Goal: Task Accomplishment & Management: Manage account settings

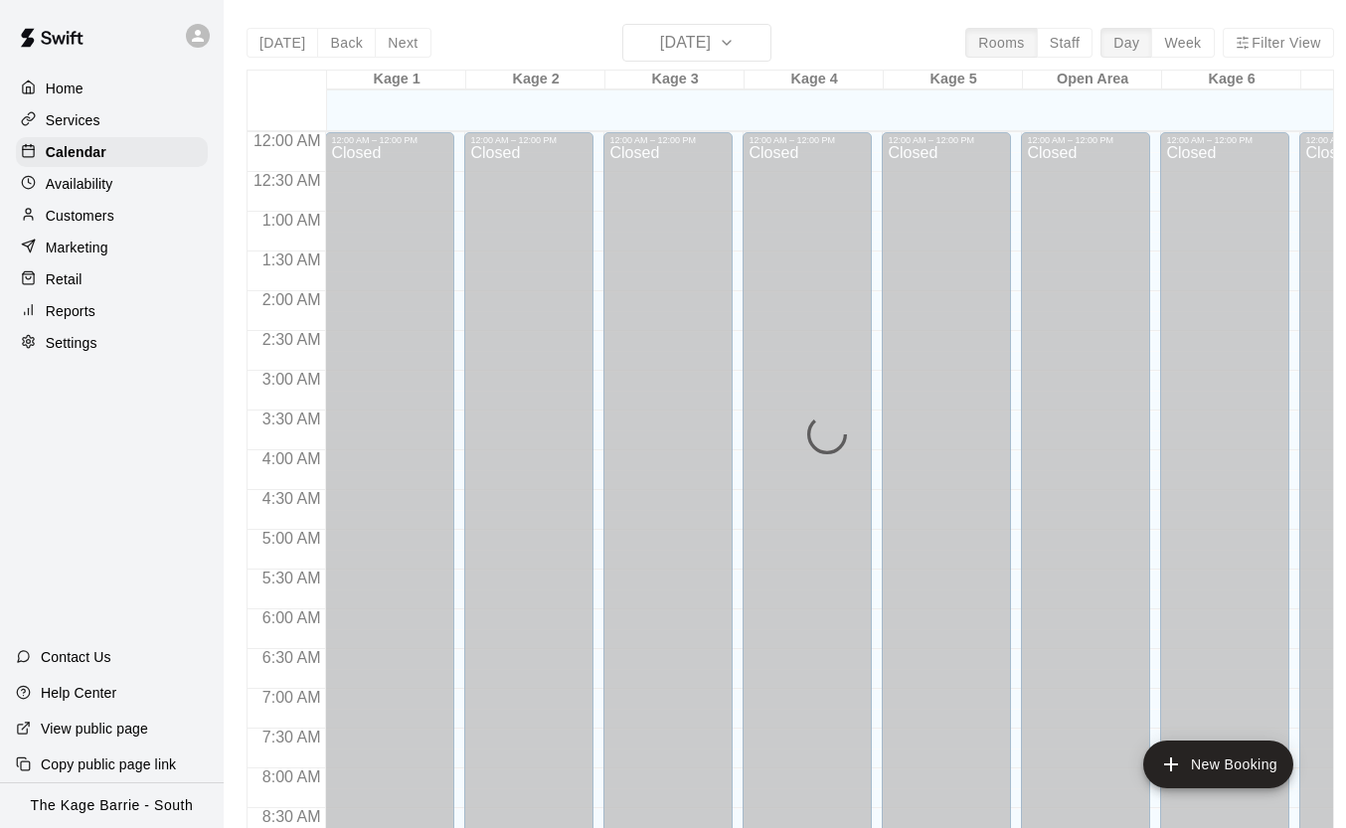
scroll to position [1190, 0]
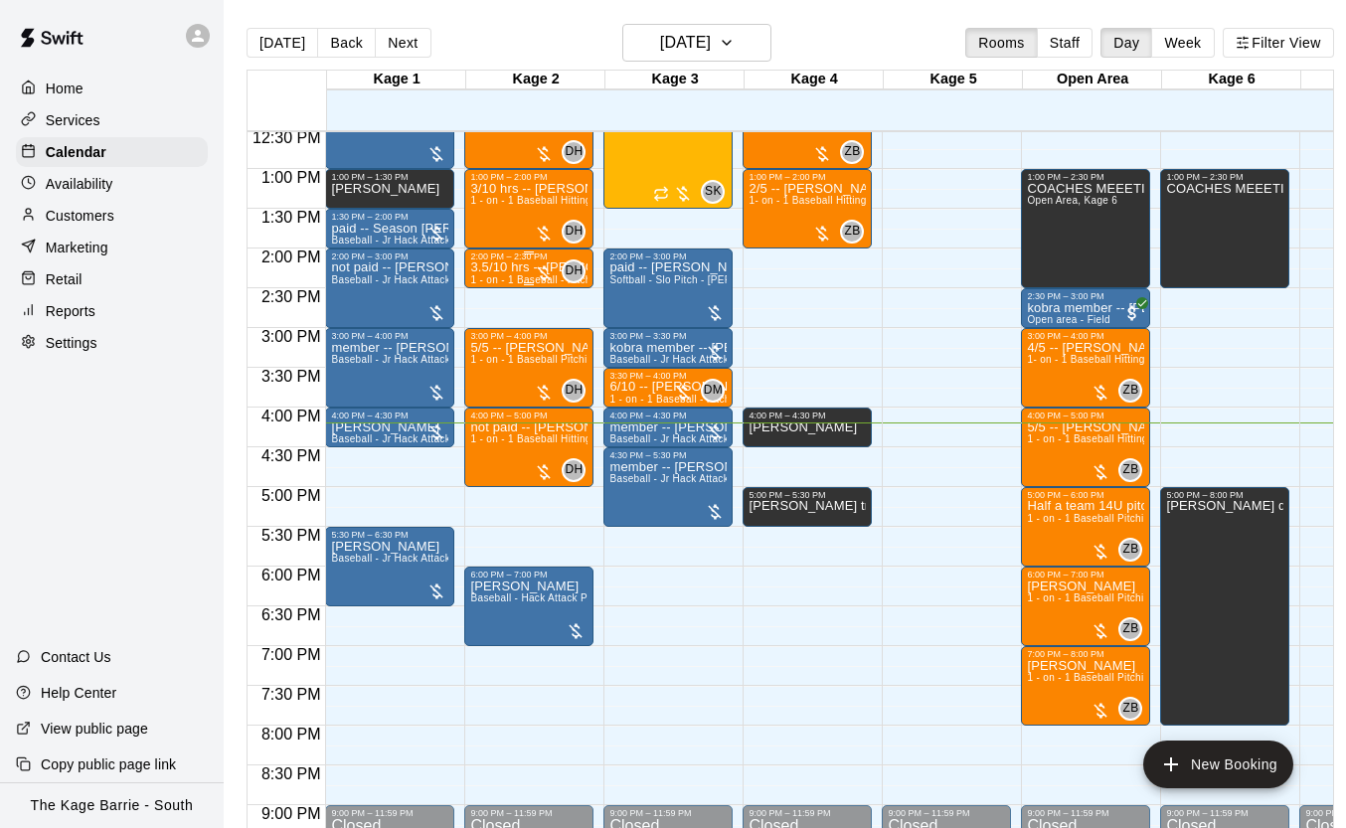
scroll to position [1190, 0]
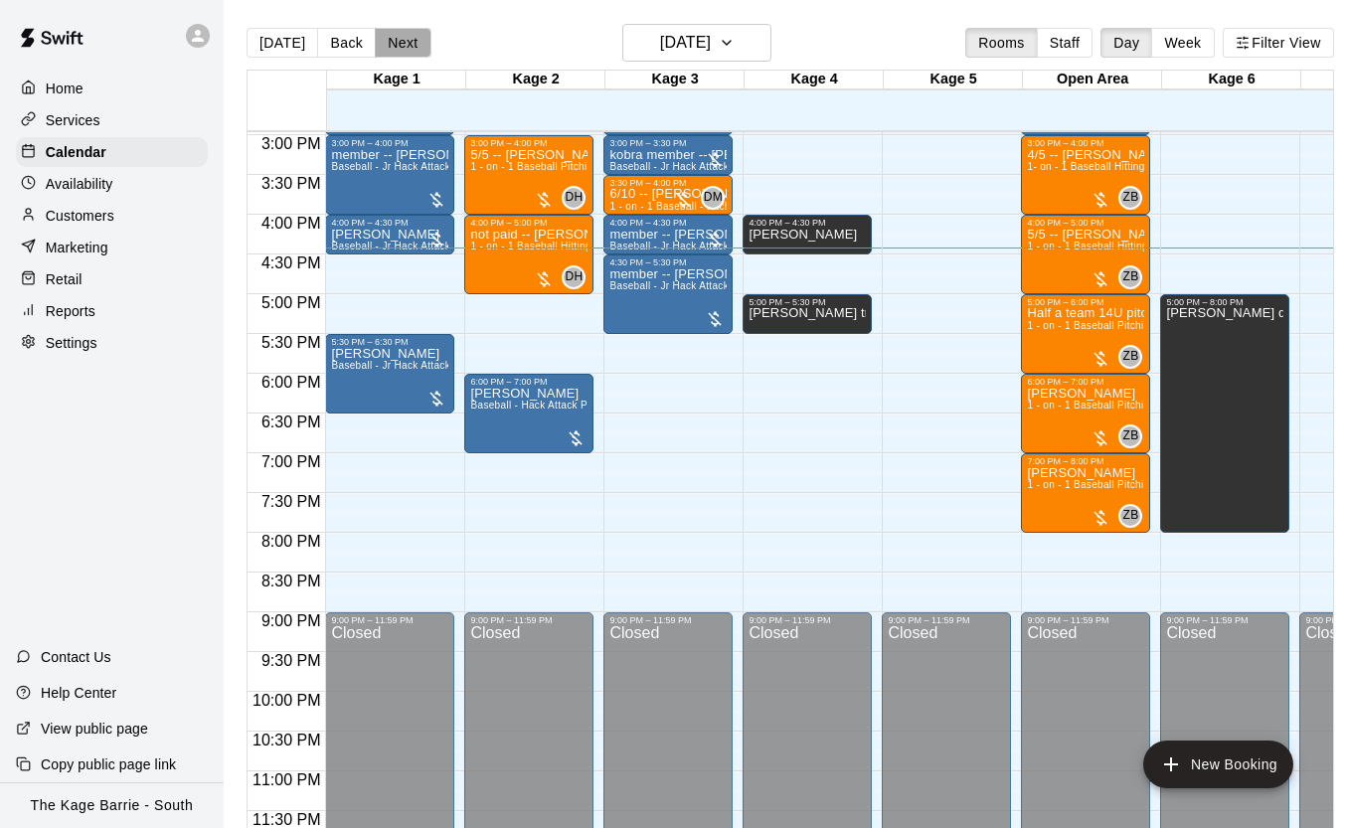
click at [410, 47] on button "Next" at bounding box center [403, 43] width 56 height 30
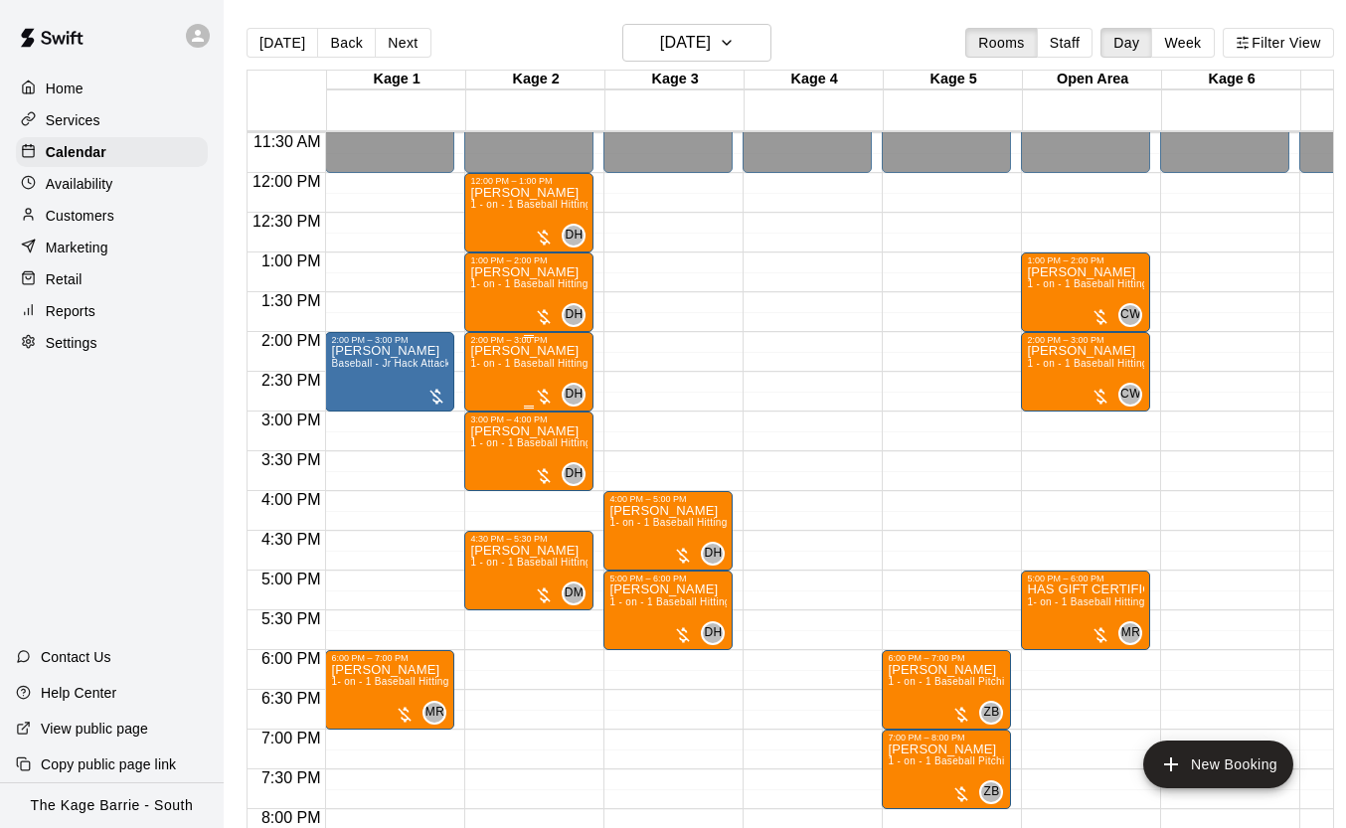
scroll to position [915, 0]
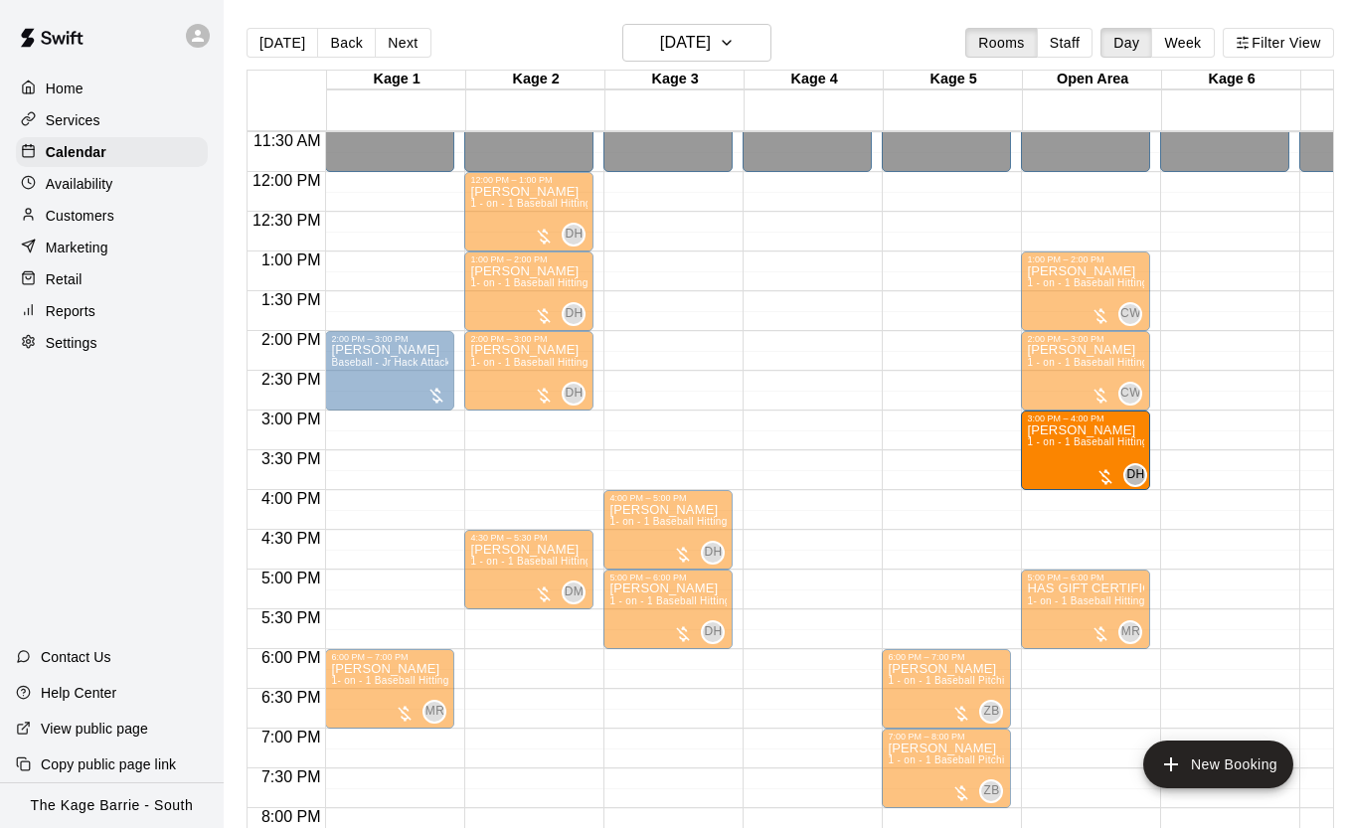
drag, startPoint x: 508, startPoint y: 451, endPoint x: 1079, endPoint y: 468, distance: 571.0
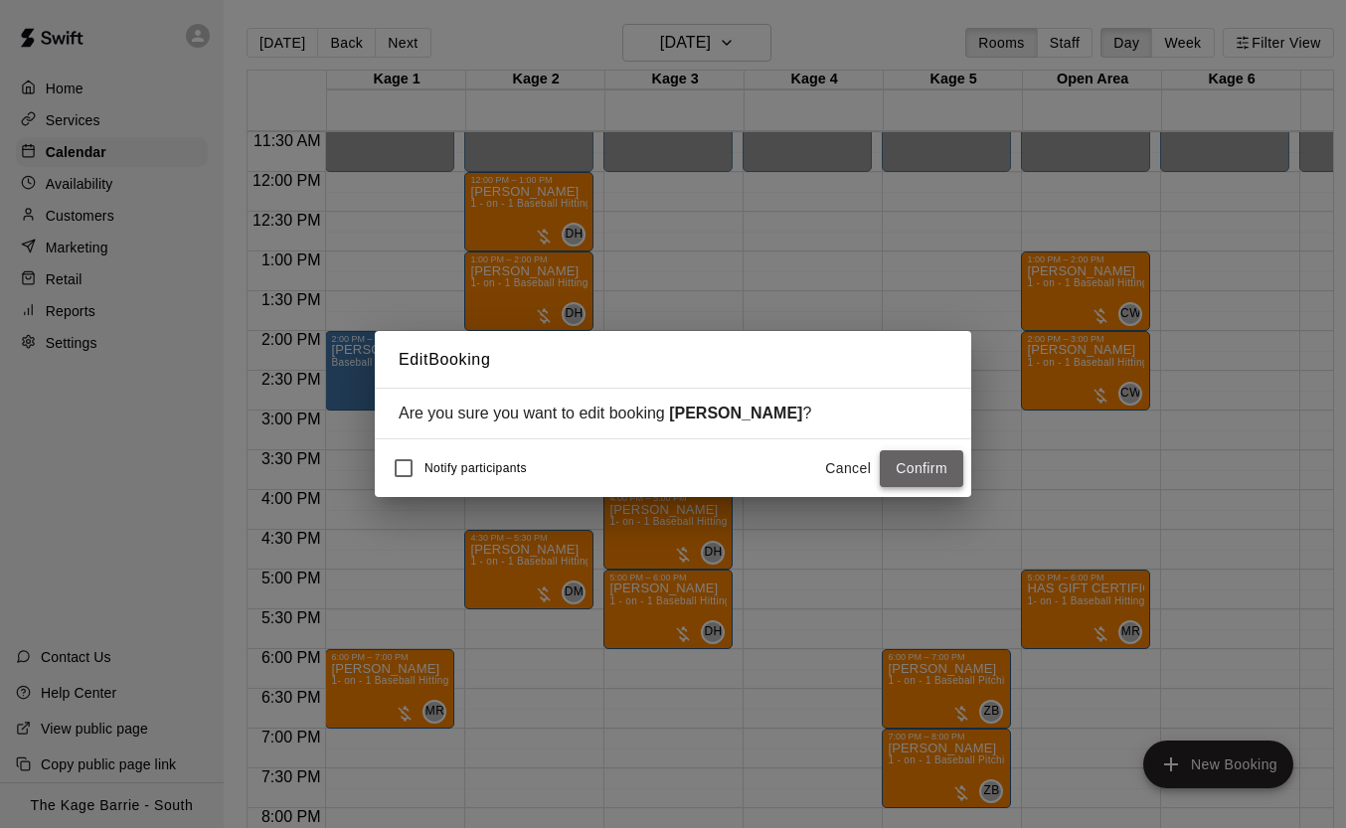
click at [910, 475] on button "Confirm" at bounding box center [922, 468] width 84 height 37
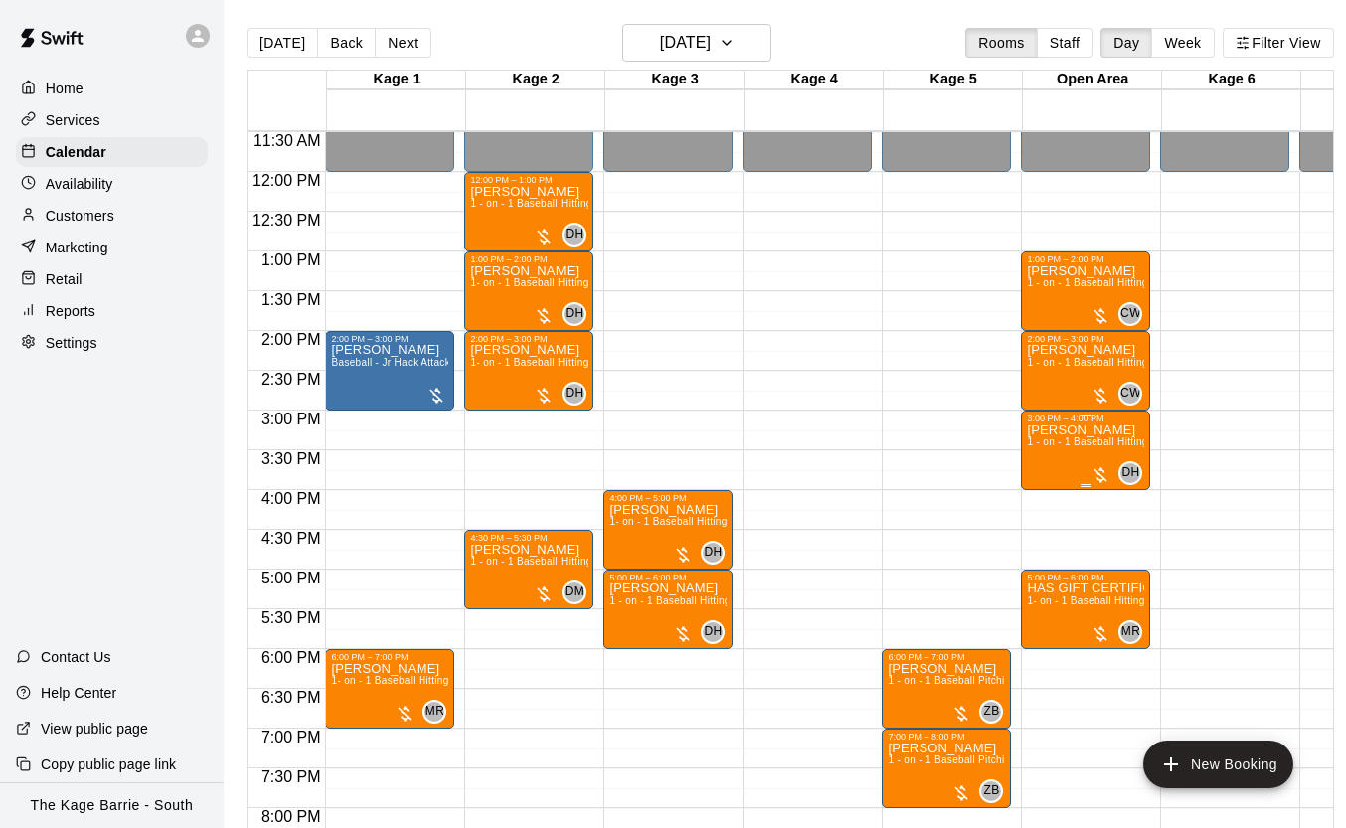
click at [1057, 454] on div "Mike KleinGebbinck 1 - on - 1 Baseball Hitting and Pitching Clinic" at bounding box center [1085, 838] width 117 height 828
click at [383, 690] on div at bounding box center [673, 414] width 1346 height 828
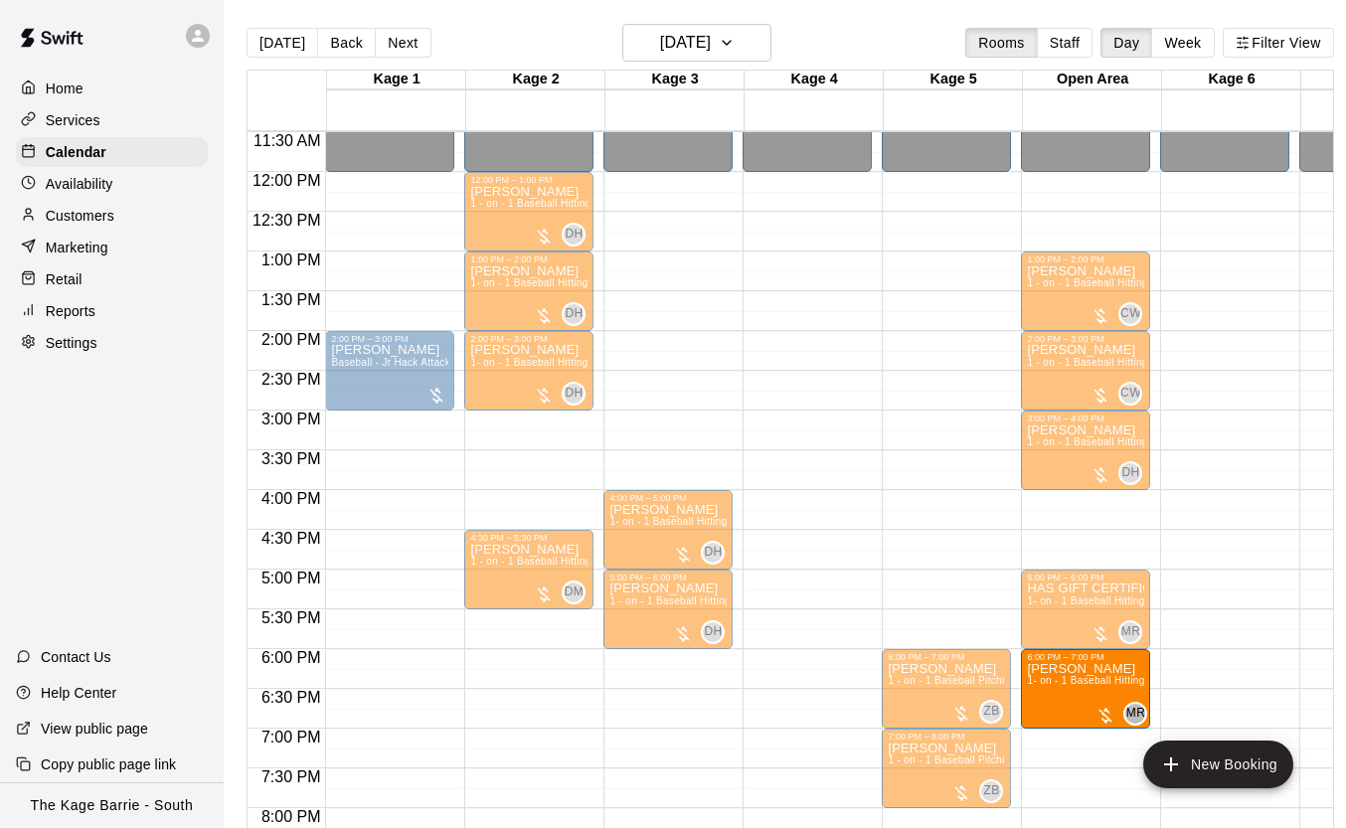
drag, startPoint x: 382, startPoint y: 684, endPoint x: 1134, endPoint y: 699, distance: 751.9
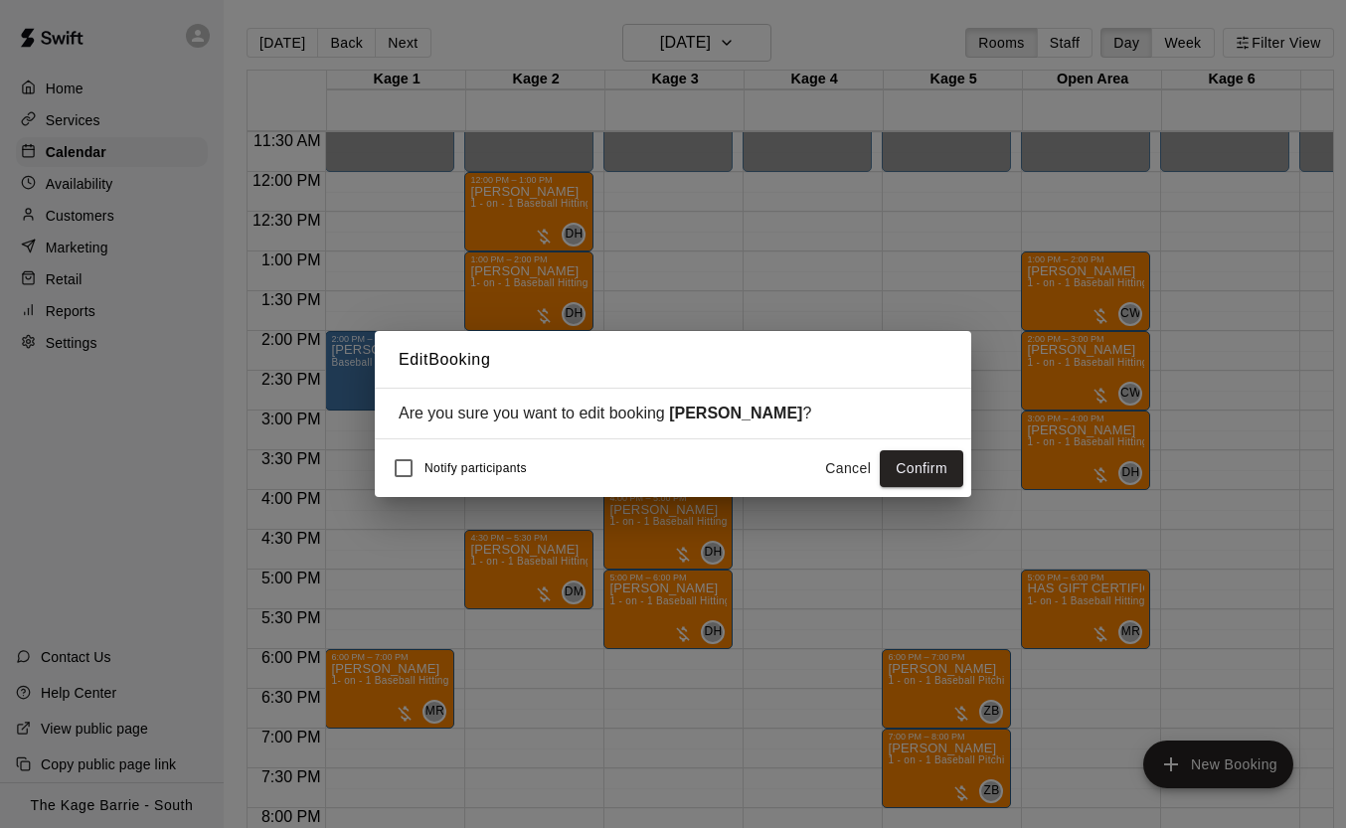
click at [910, 475] on button "Confirm" at bounding box center [922, 468] width 84 height 37
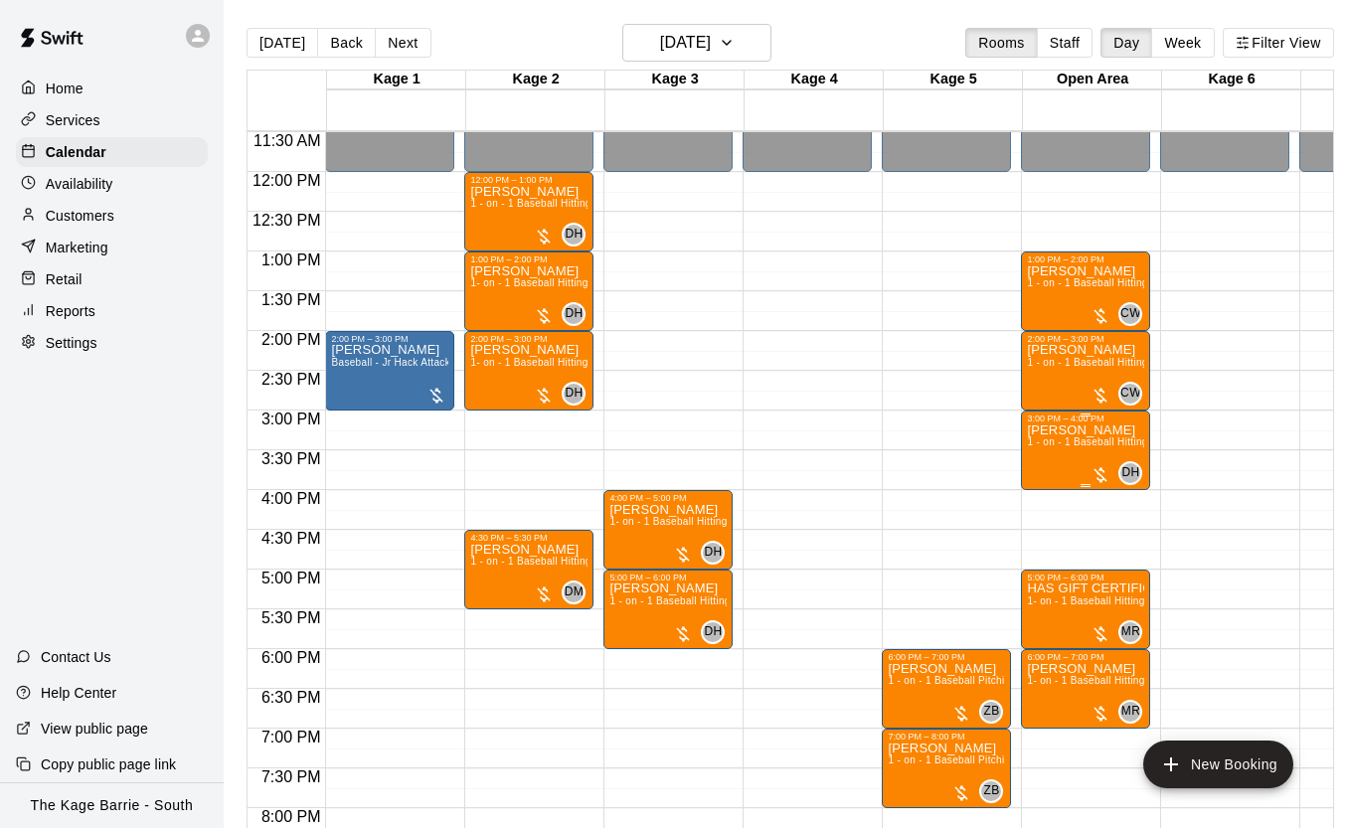
click at [1069, 455] on div "Mike KleinGebbinck 1 - on - 1 Baseball Hitting and Pitching Clinic" at bounding box center [1085, 838] width 117 height 828
click at [1053, 488] on img "edit" at bounding box center [1048, 491] width 23 height 23
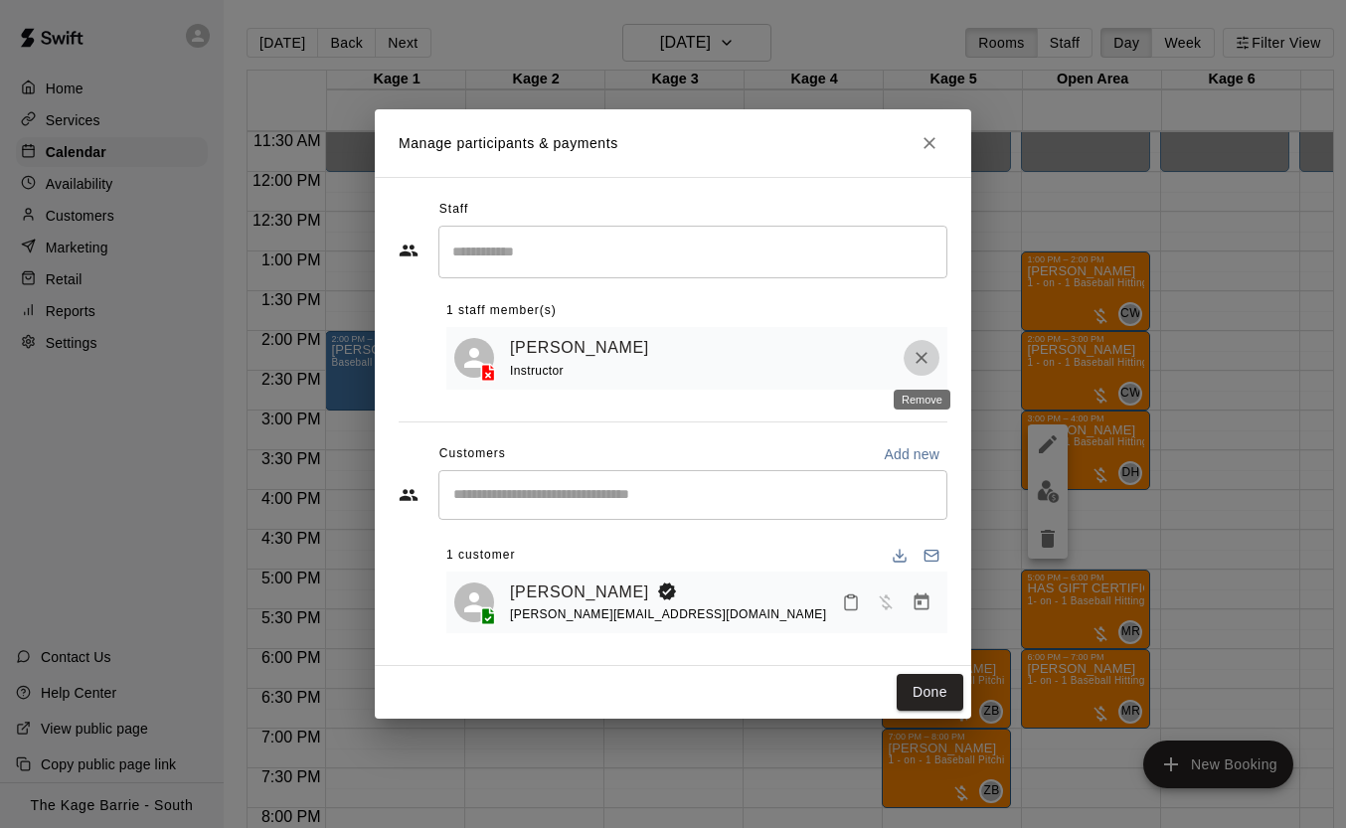
click at [923, 359] on icon "Remove" at bounding box center [922, 359] width 12 height 12
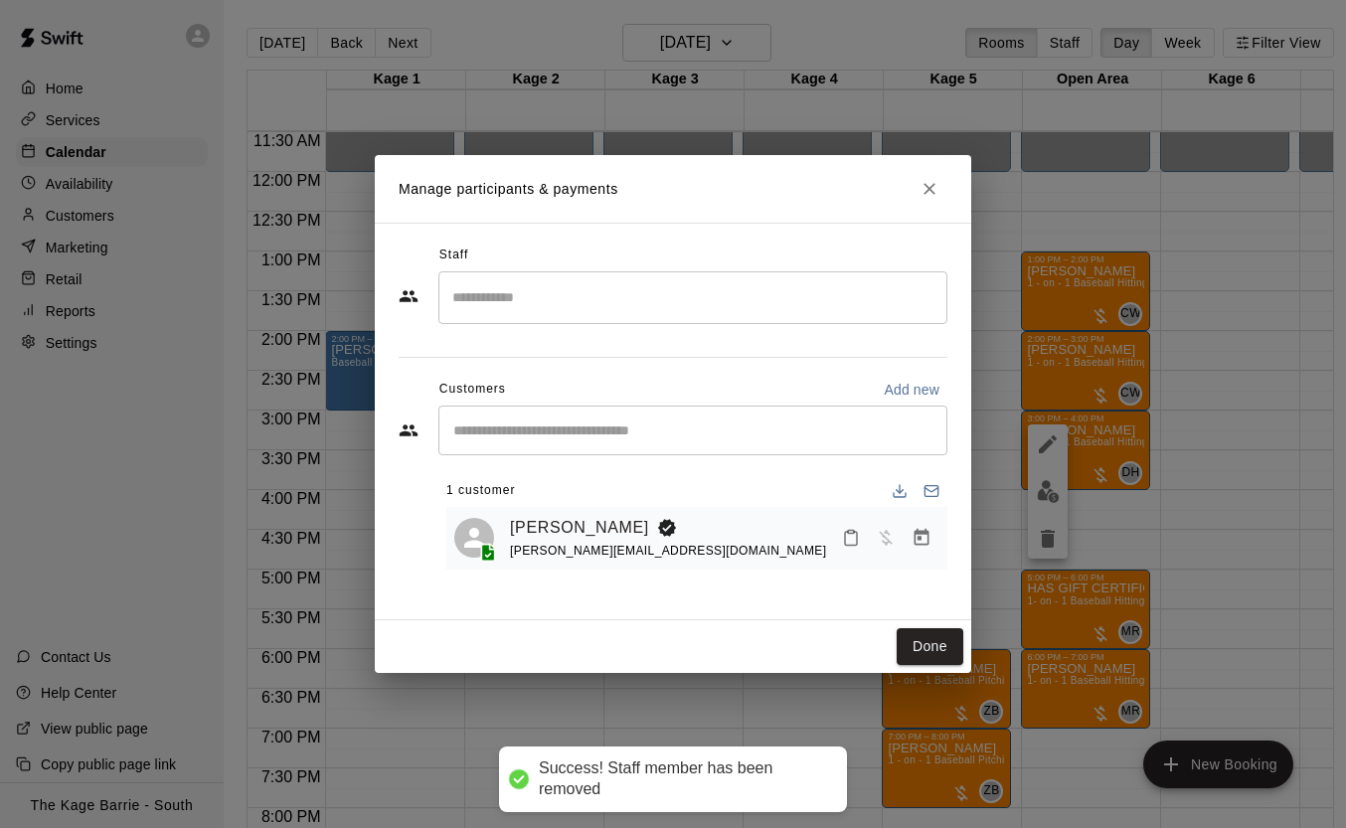
click at [535, 311] on input "Search staff" at bounding box center [692, 297] width 491 height 35
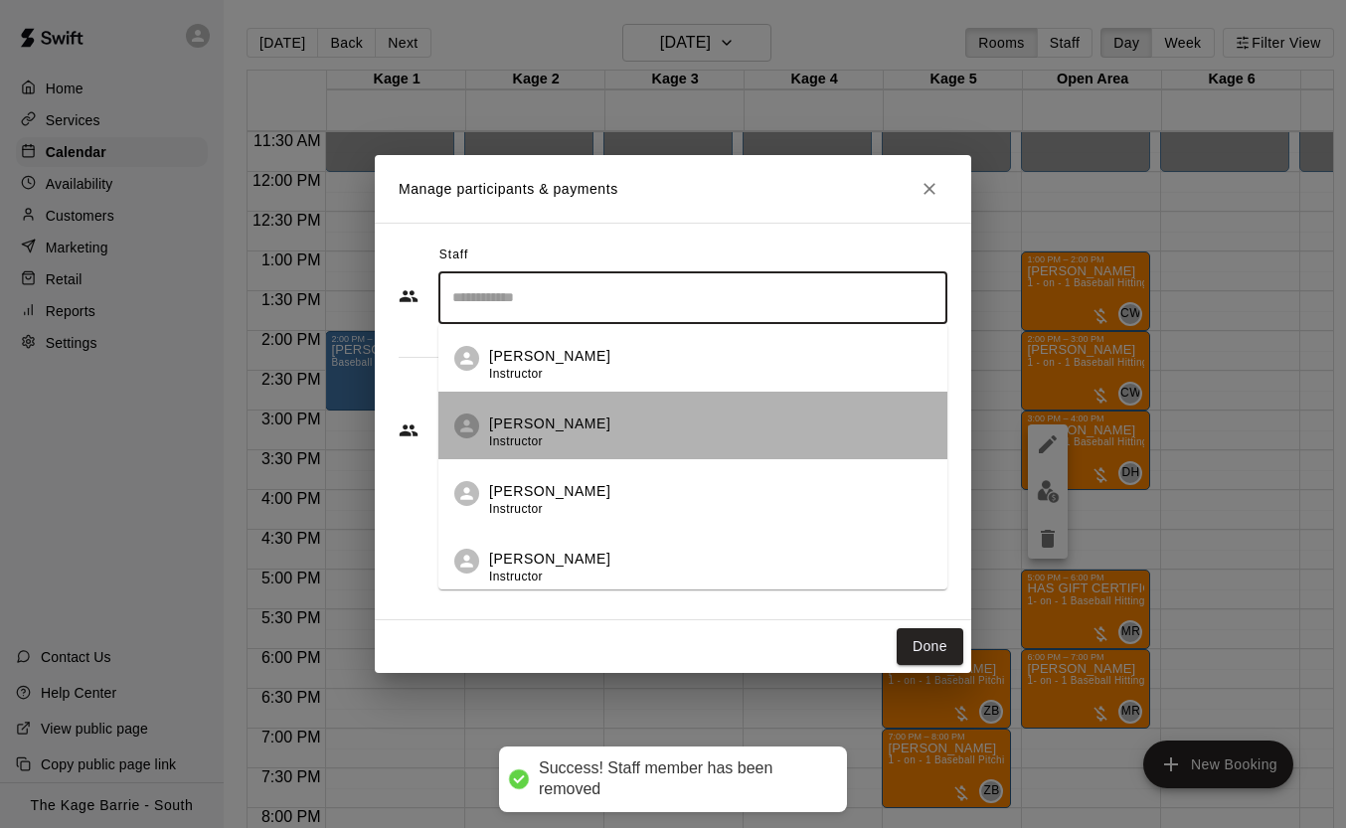
click at [603, 414] on div "Cole White Instructor" at bounding box center [710, 433] width 443 height 39
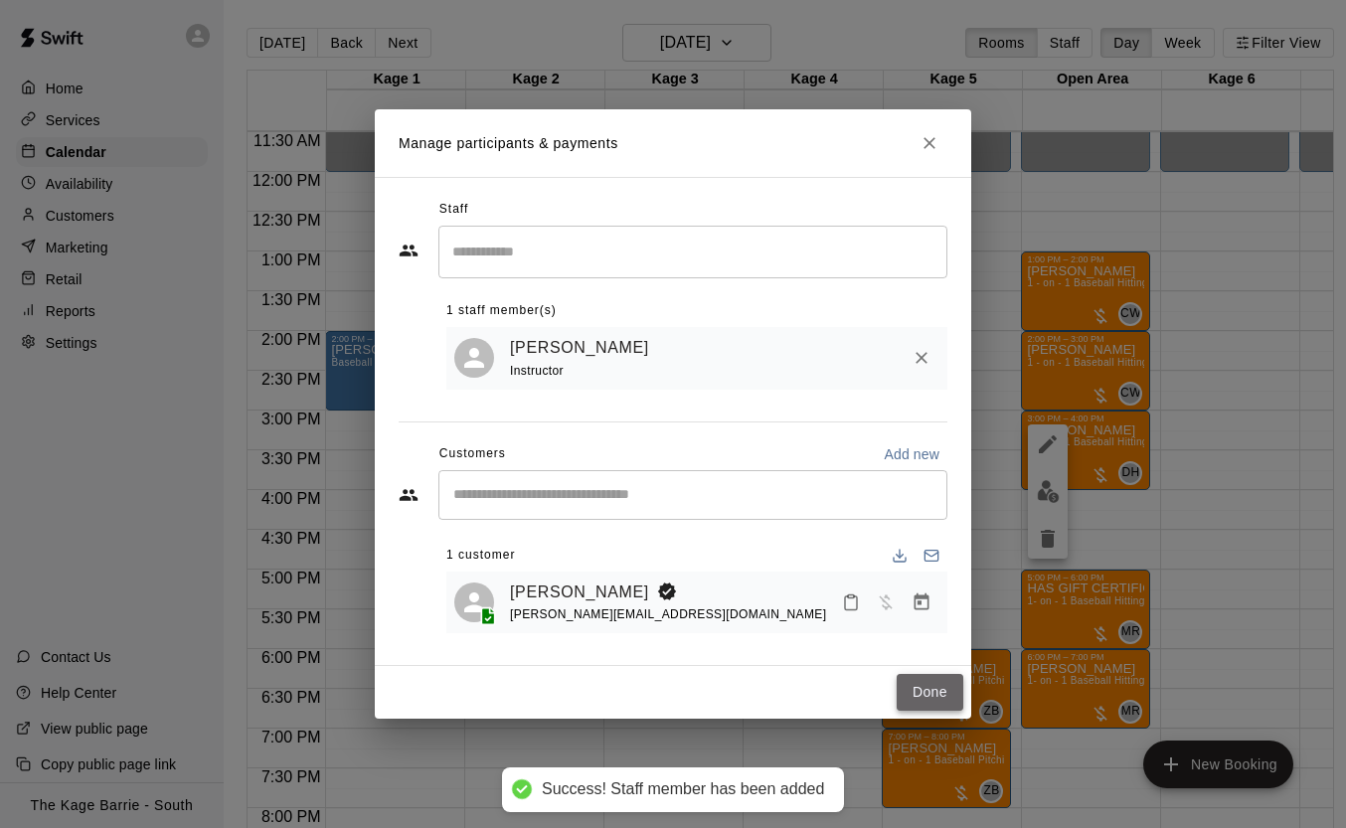
click at [939, 689] on button "Done" at bounding box center [930, 692] width 67 height 37
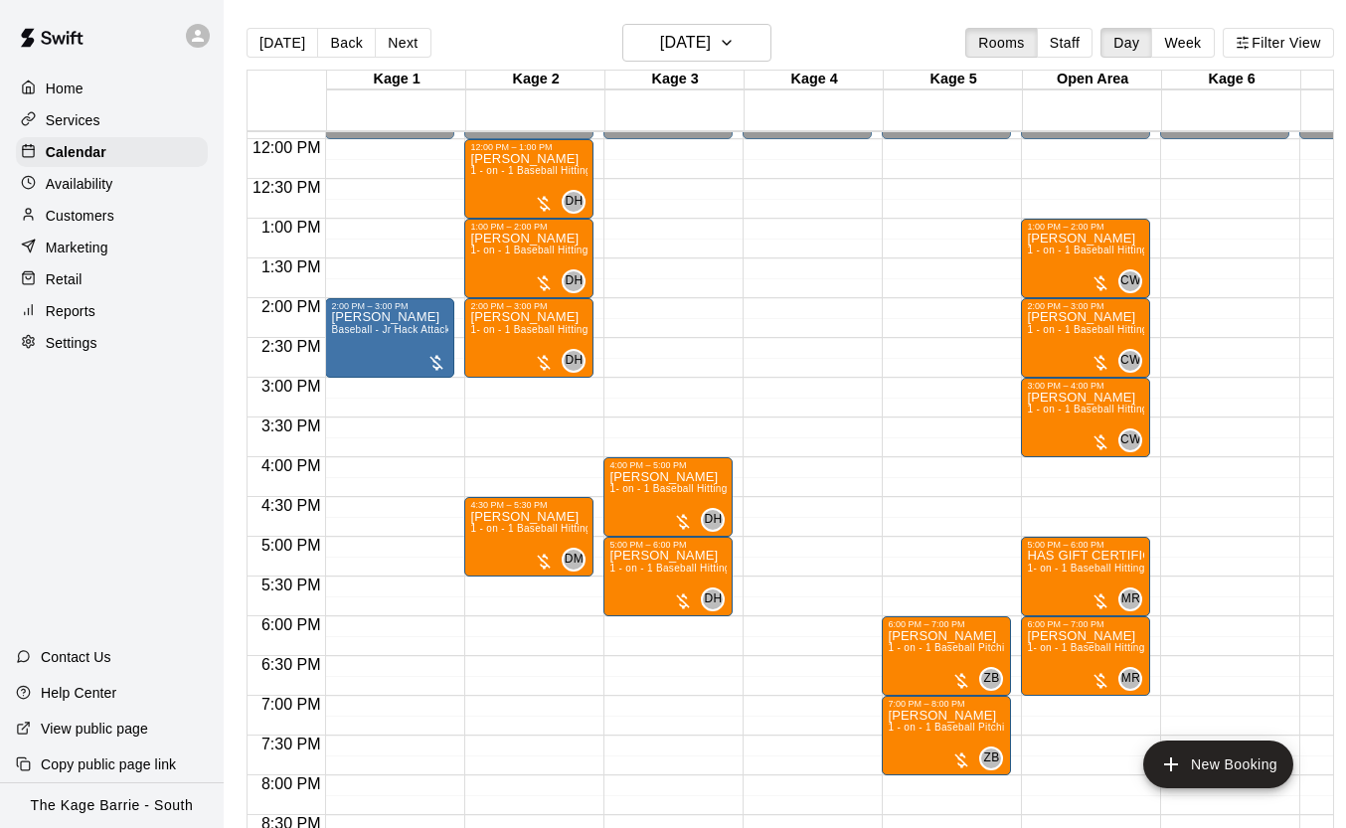
scroll to position [947, 0]
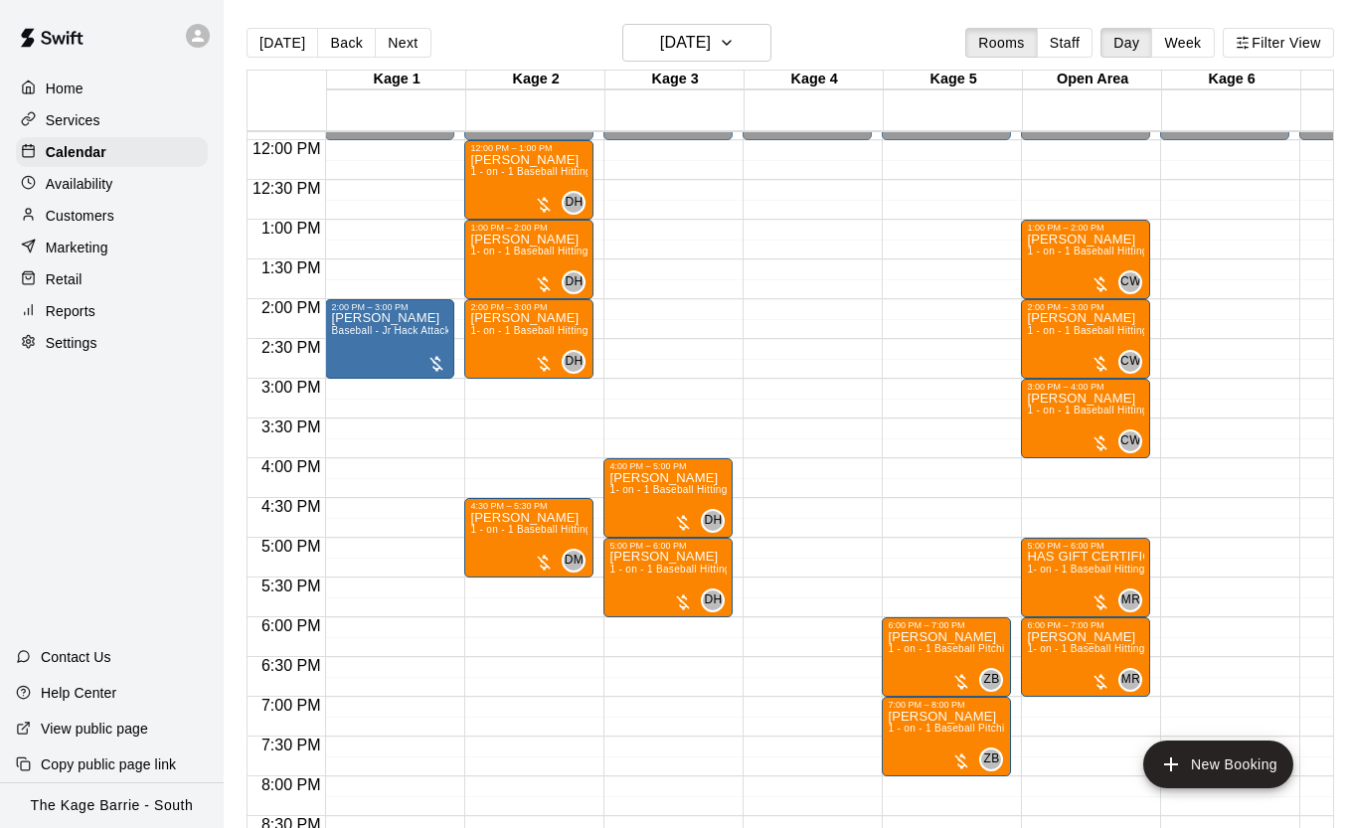
click at [79, 284] on p "Retail" at bounding box center [64, 279] width 37 height 20
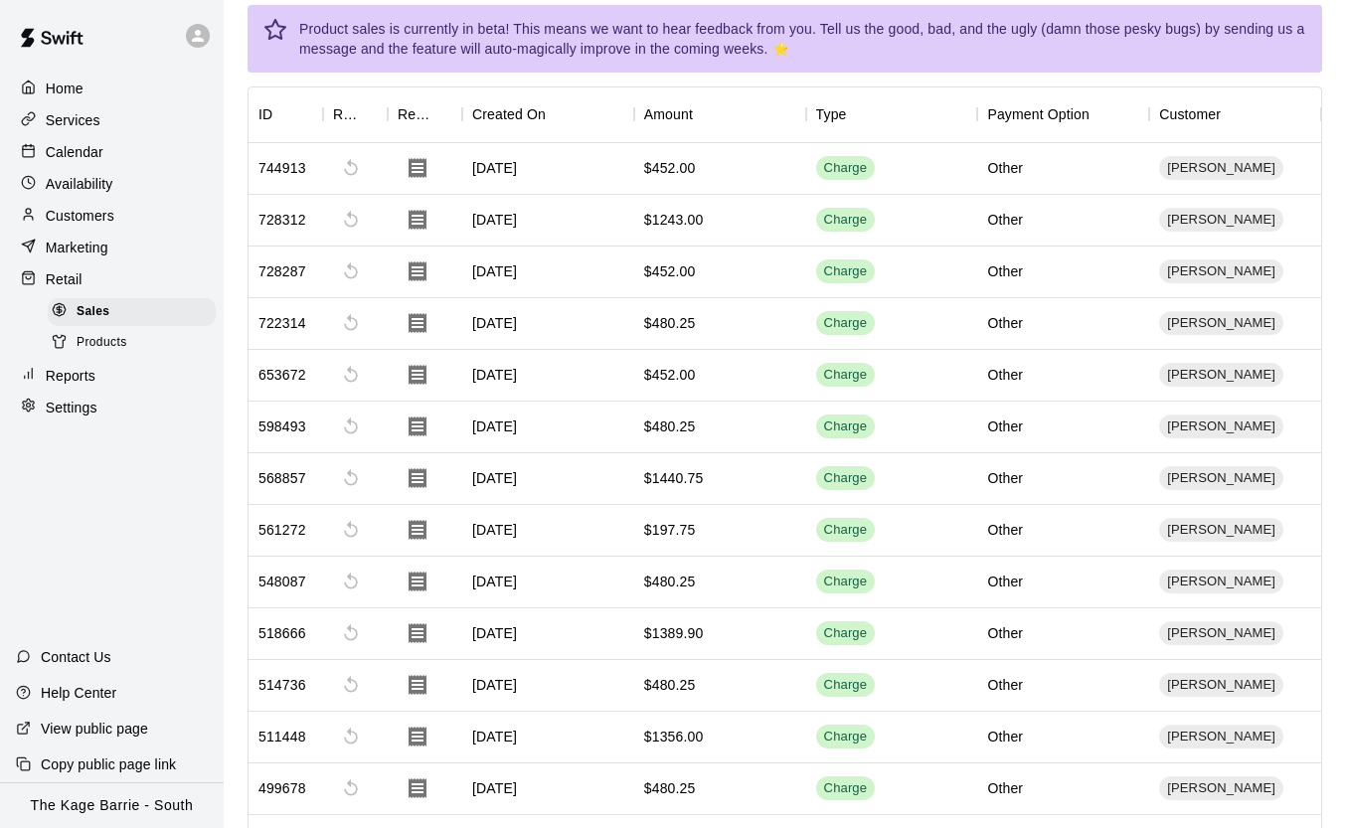
scroll to position [83, 0]
click at [118, 343] on span "Products" at bounding box center [102, 343] width 51 height 20
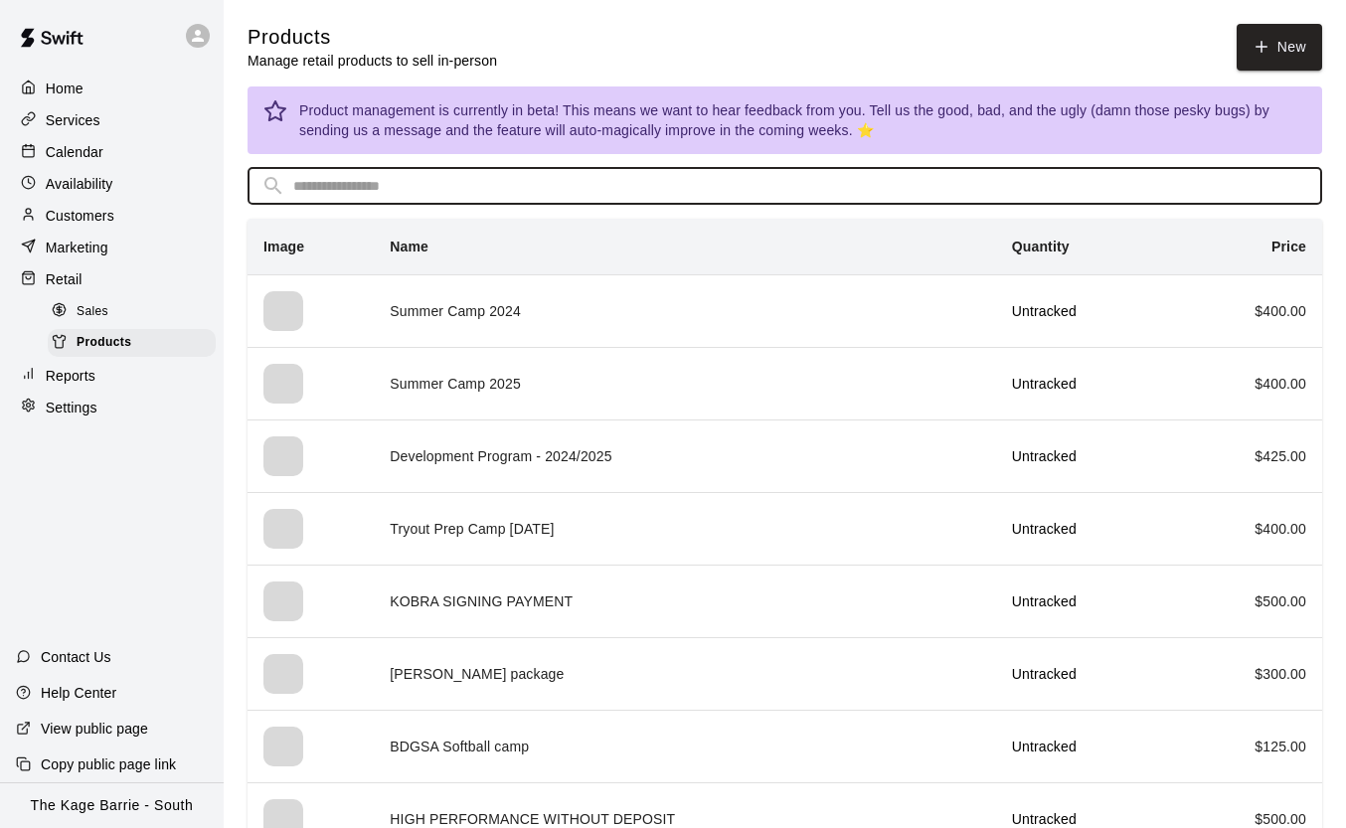
click at [442, 183] on input "text" at bounding box center [800, 186] width 1015 height 37
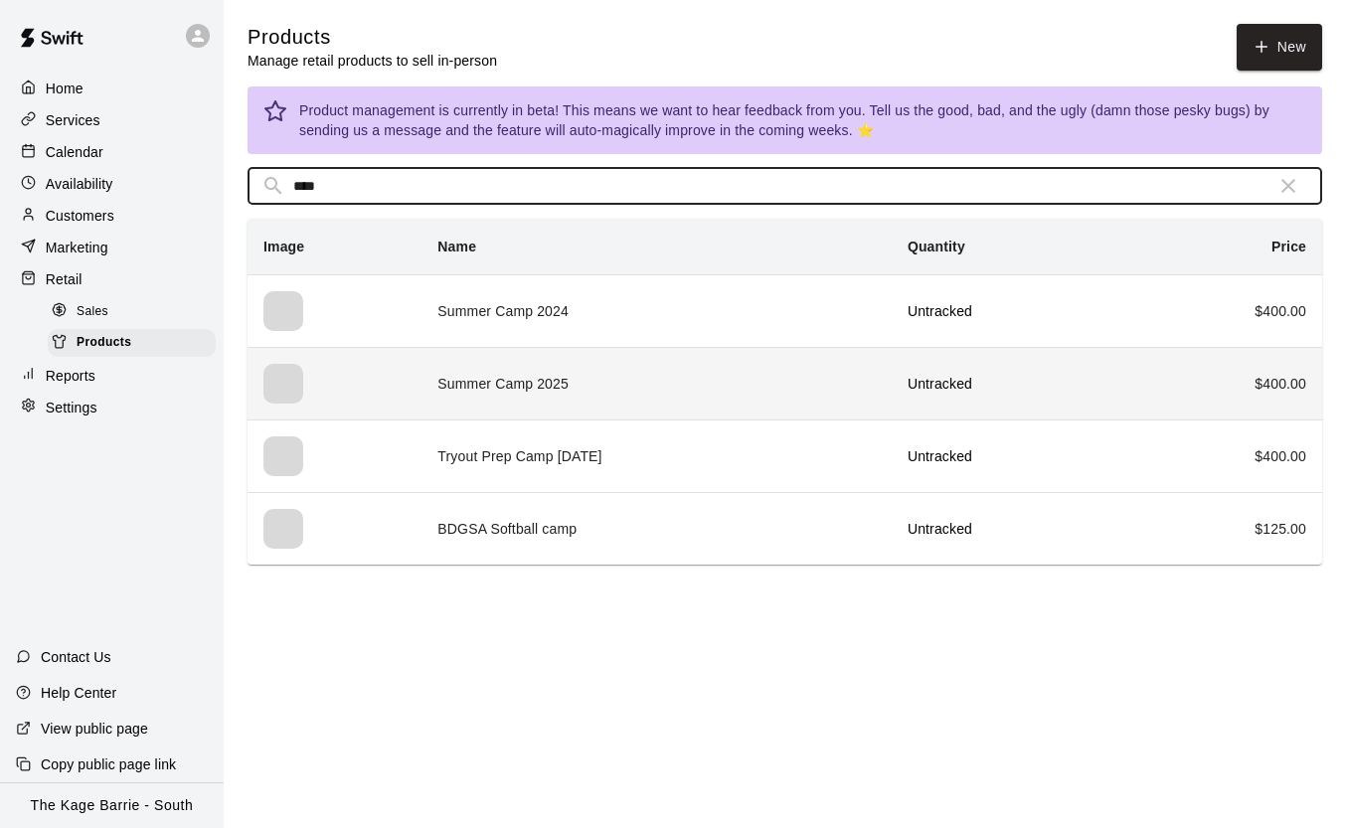
type input "****"
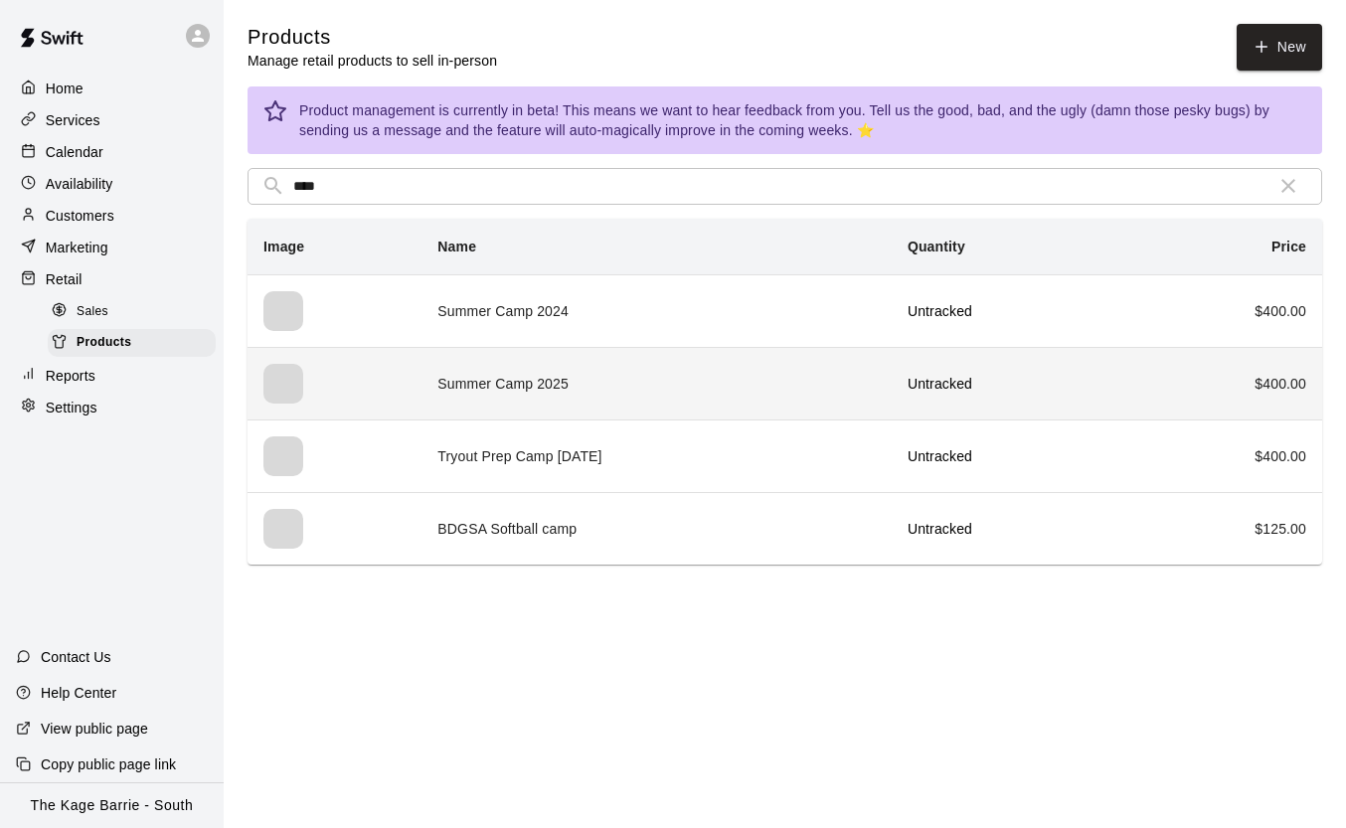
click at [540, 376] on td "Summer Camp 2025" at bounding box center [657, 383] width 470 height 73
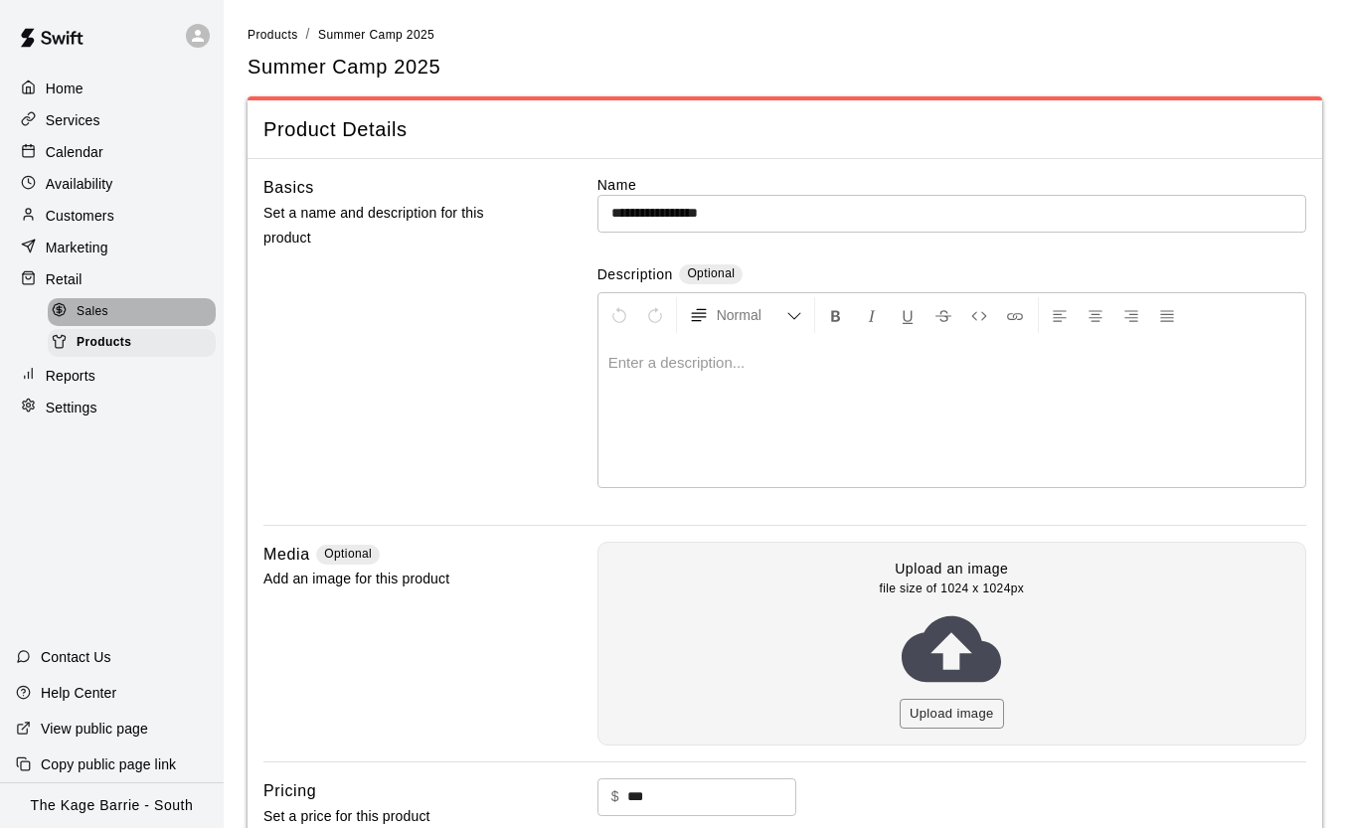
click at [111, 305] on div "Sales" at bounding box center [132, 312] width 168 height 28
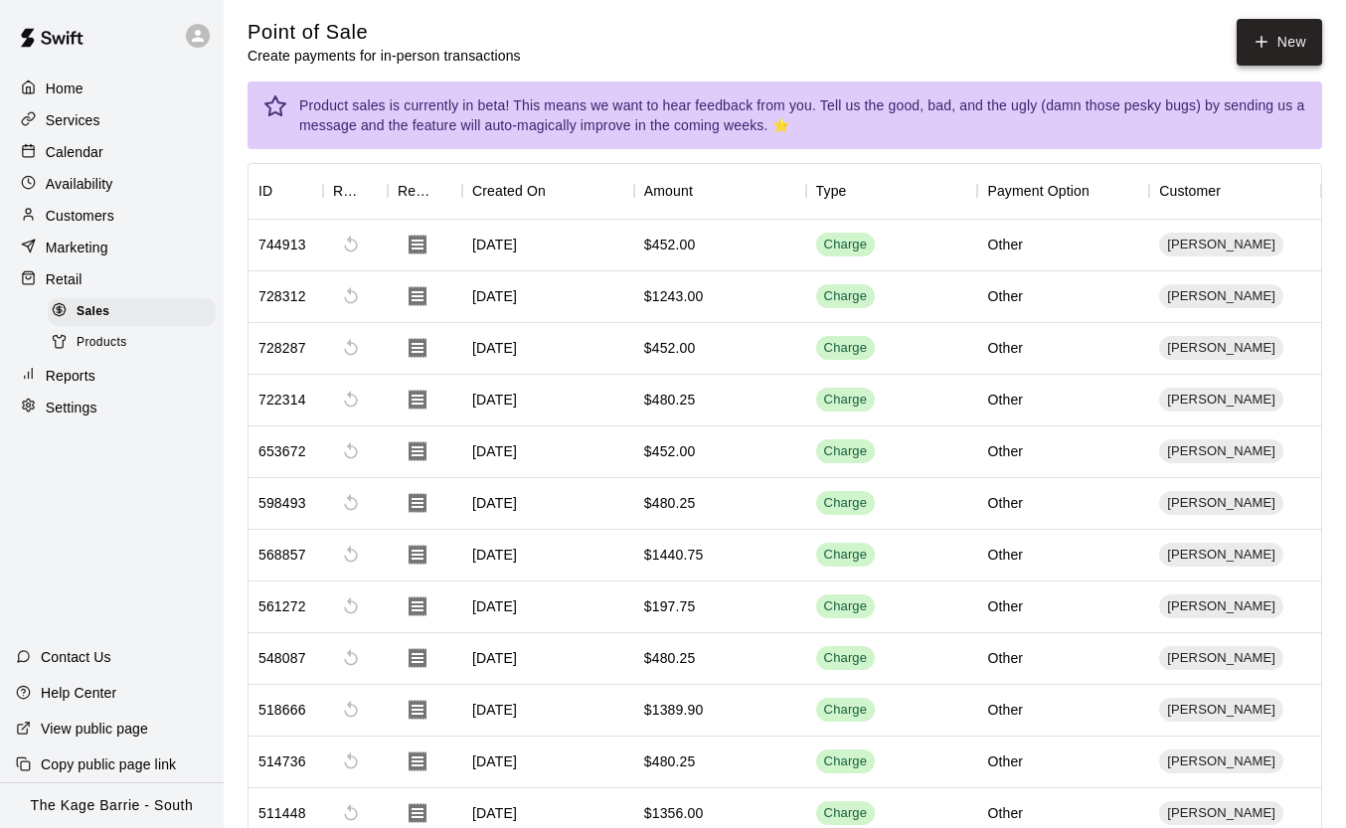
click at [1287, 46] on button "New" at bounding box center [1280, 42] width 86 height 47
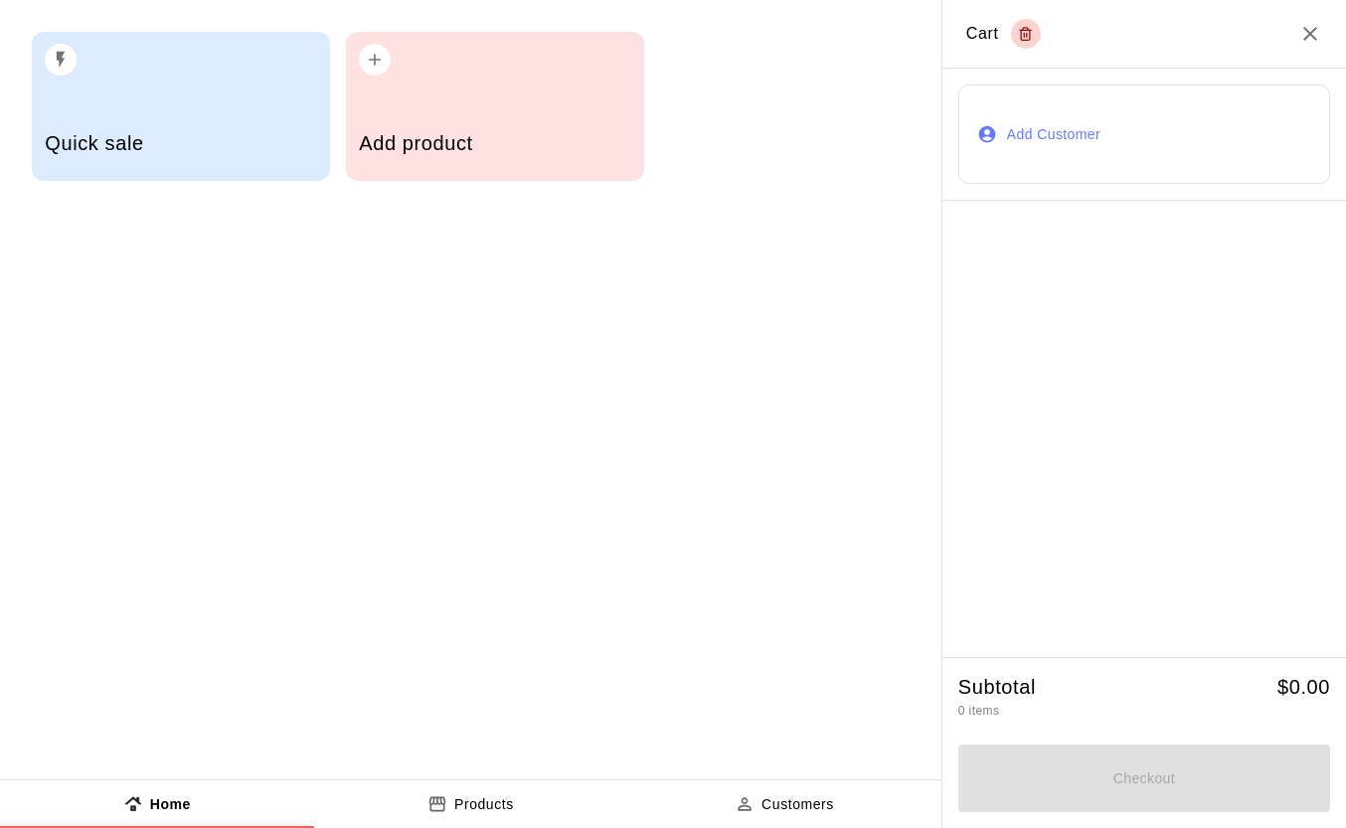
scroll to position [7, 0]
click at [486, 104] on div "Add product" at bounding box center [495, 106] width 298 height 149
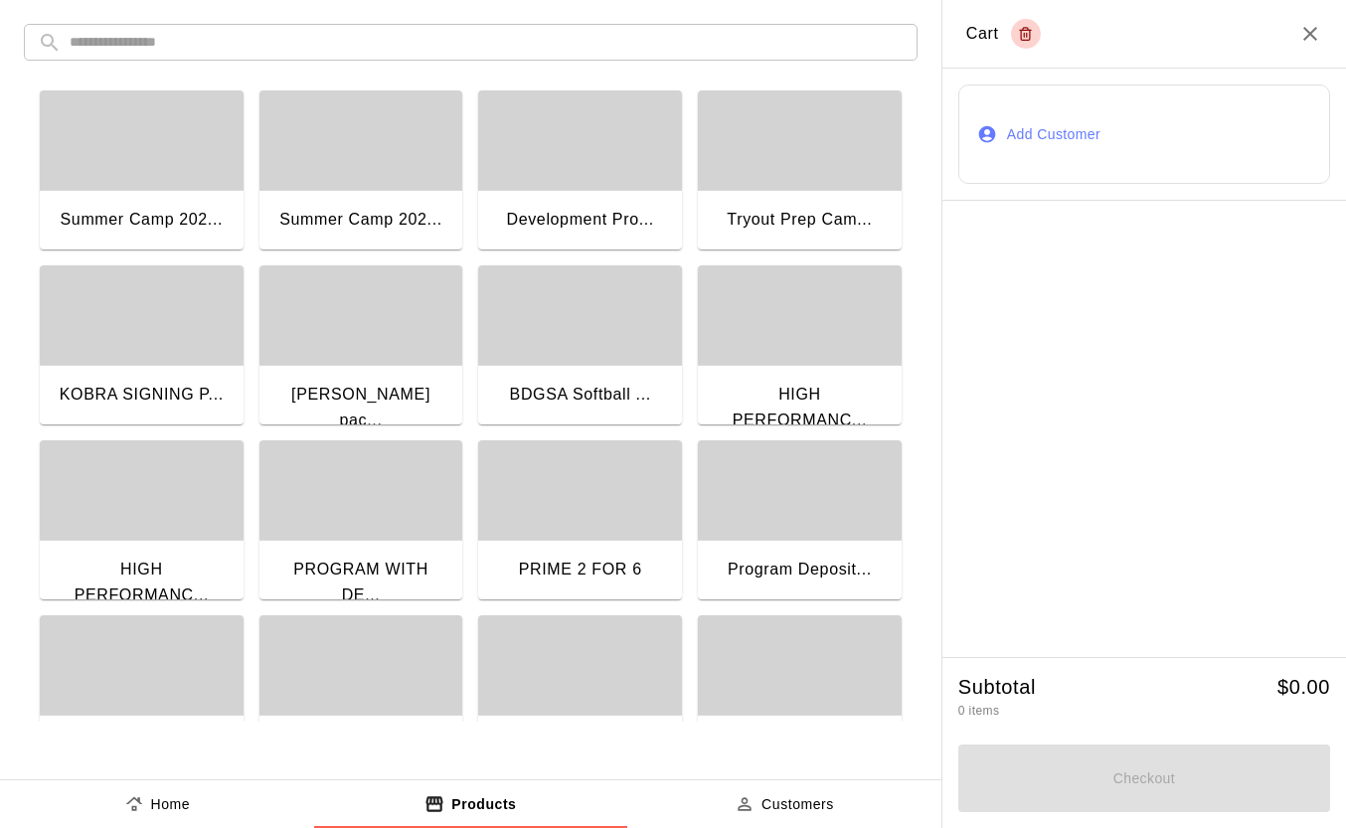
click at [420, 183] on div "button" at bounding box center [362, 139] width 204 height 99
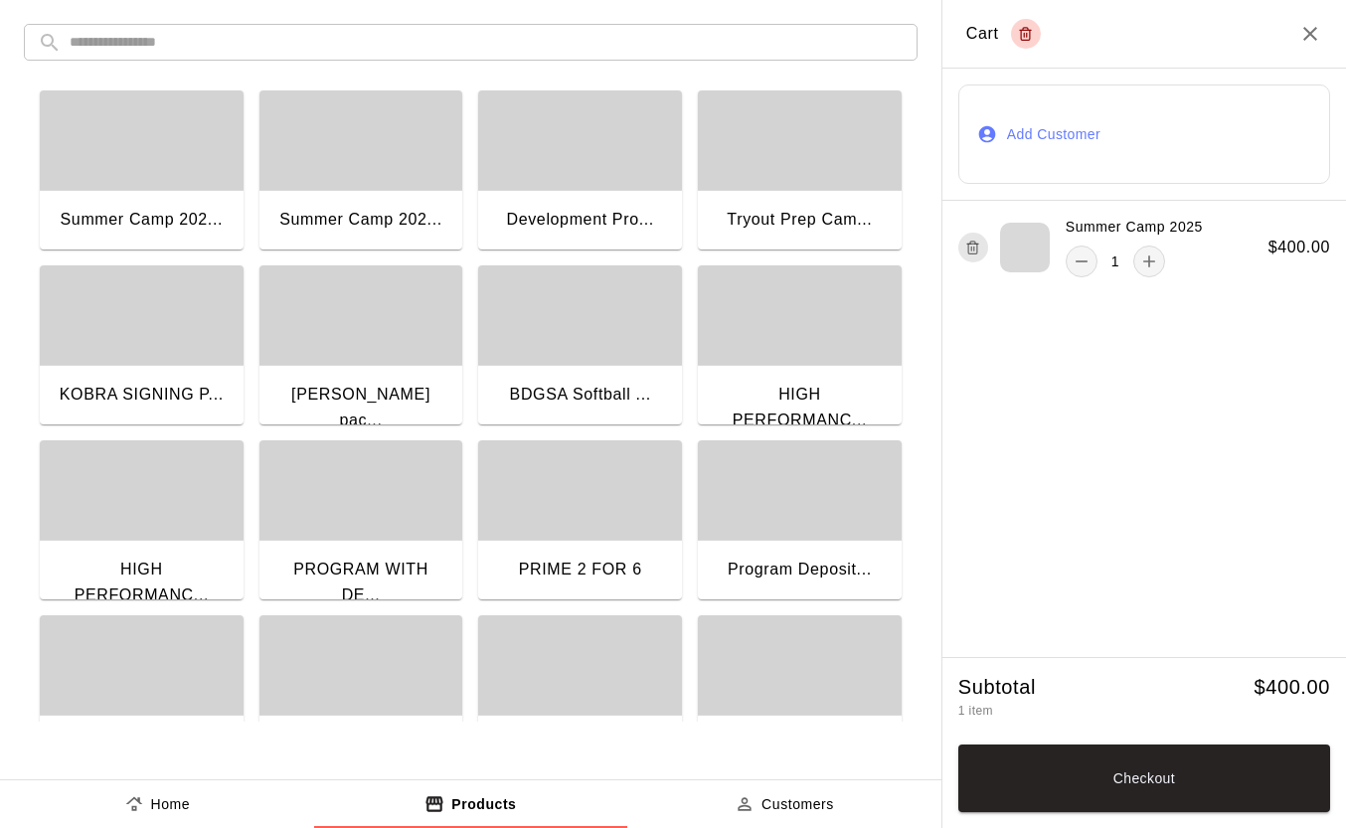
click at [1036, 131] on button "Add Customer" at bounding box center [1145, 135] width 372 height 100
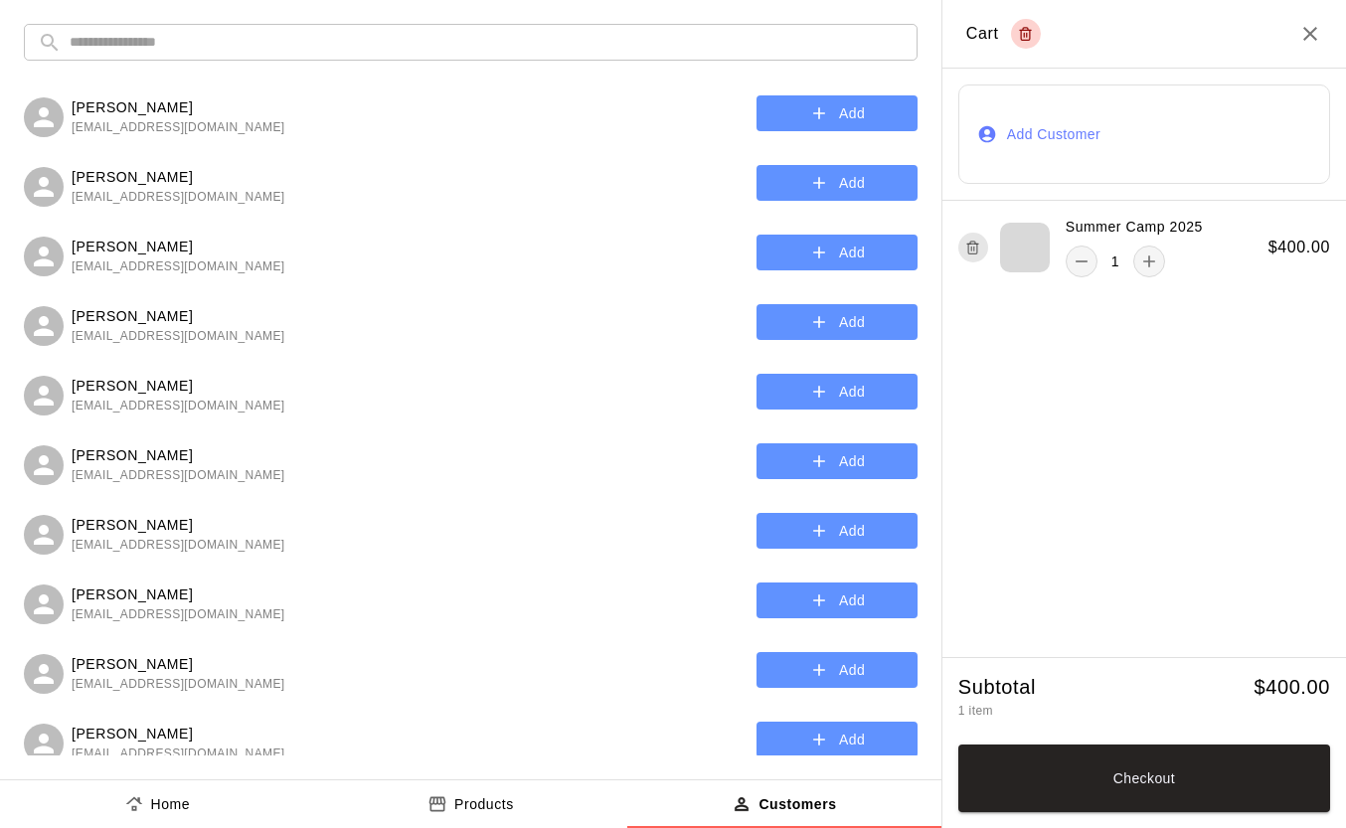
click at [210, 32] on input "text" at bounding box center [487, 42] width 834 height 37
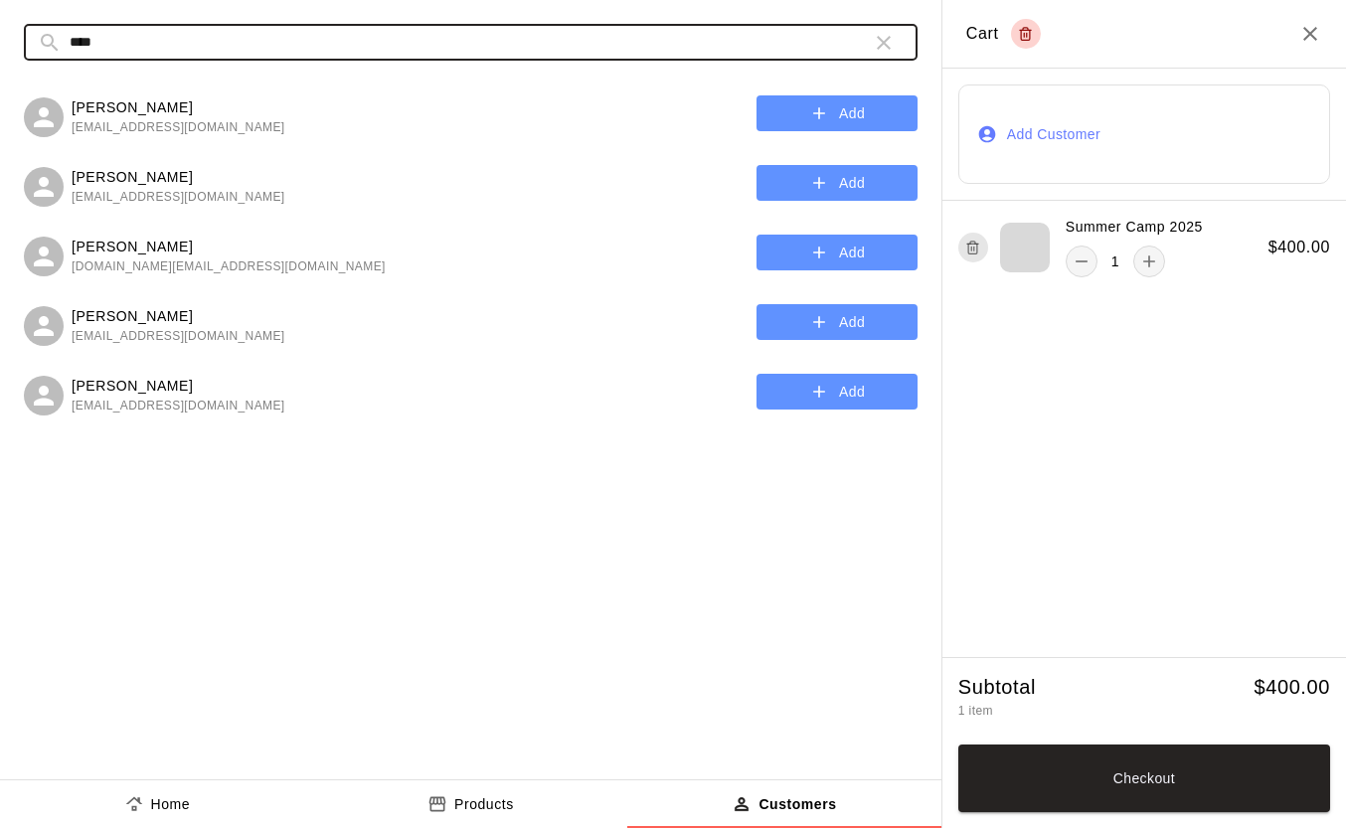
type input "****"
click at [810, 330] on icon "button" at bounding box center [819, 322] width 20 height 20
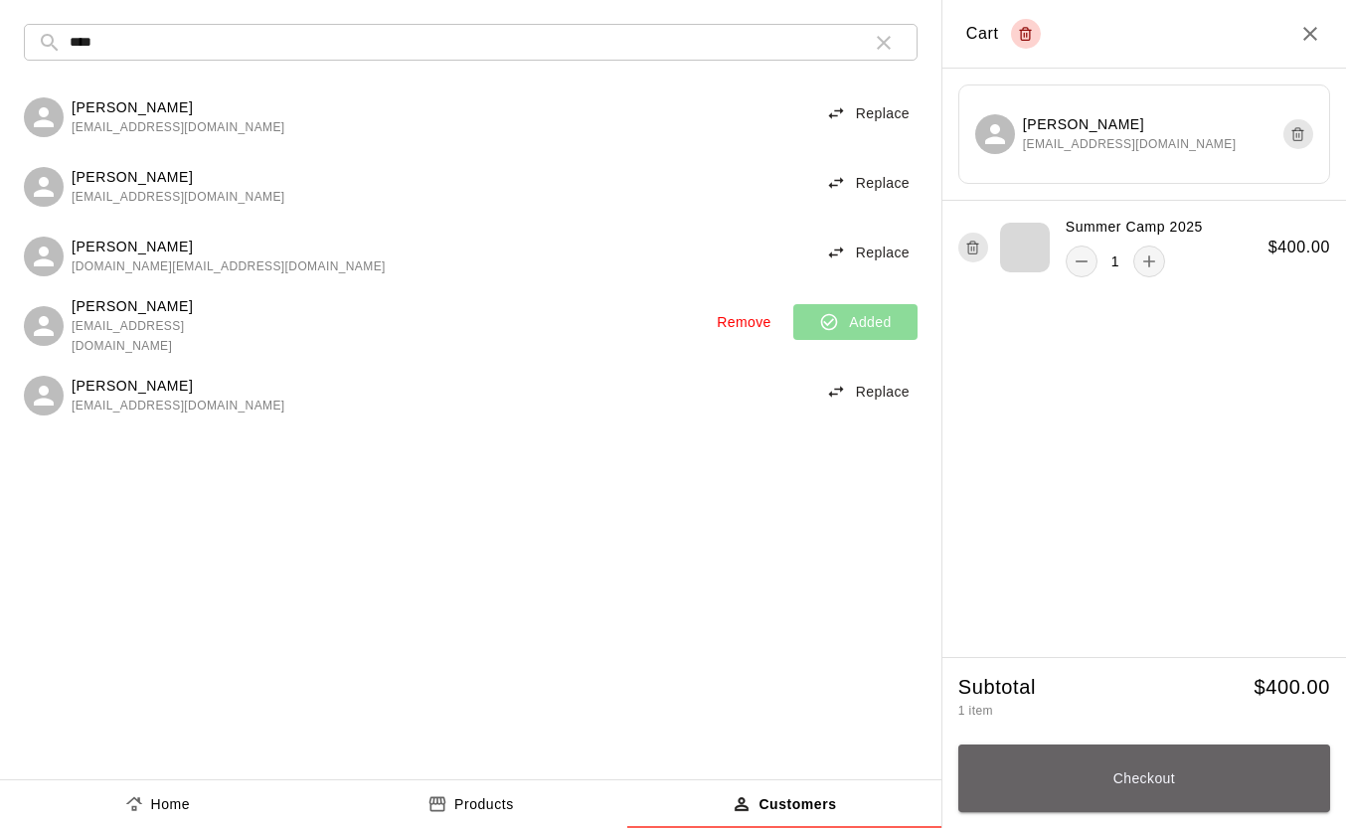
click at [1191, 781] on button "Checkout" at bounding box center [1145, 779] width 372 height 68
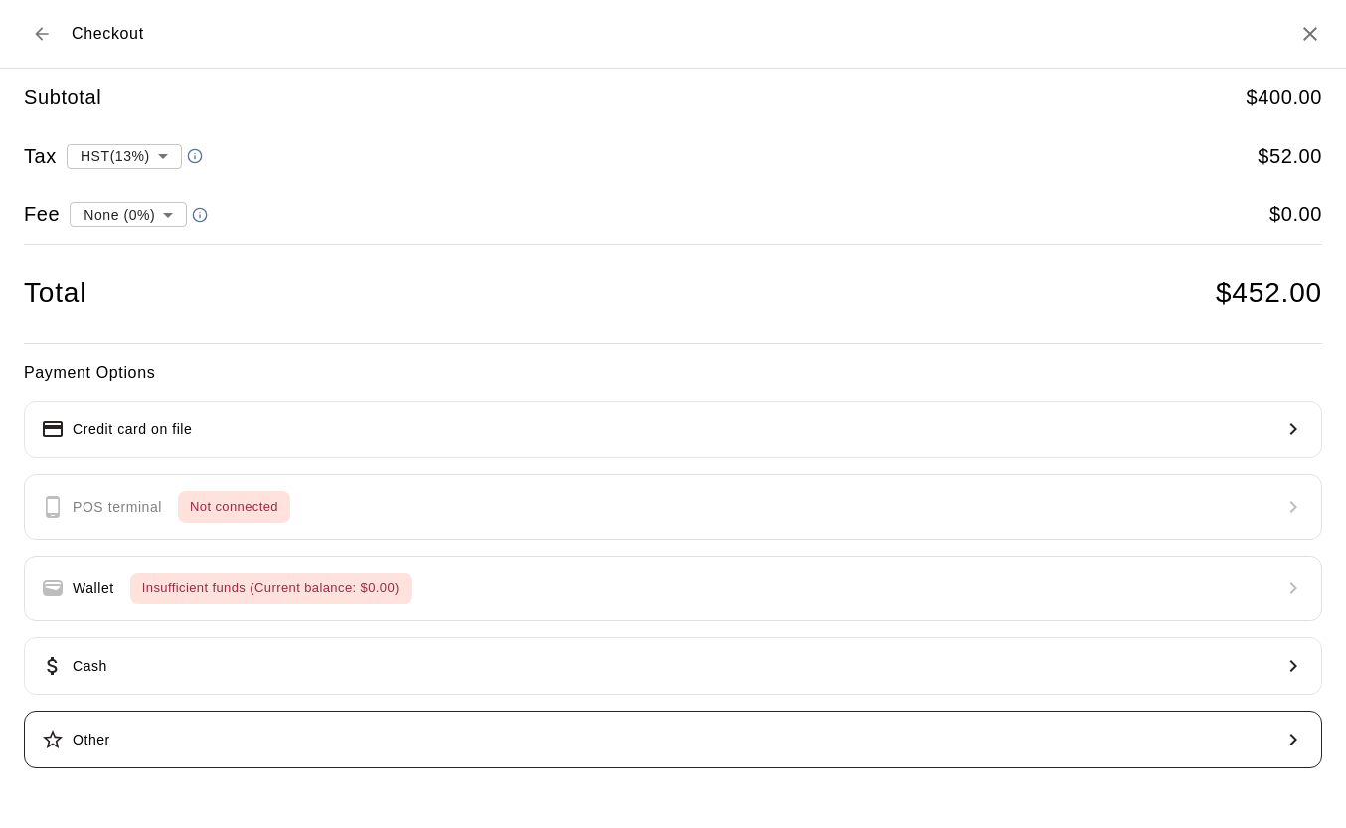
click at [746, 747] on button "Other" at bounding box center [673, 740] width 1299 height 58
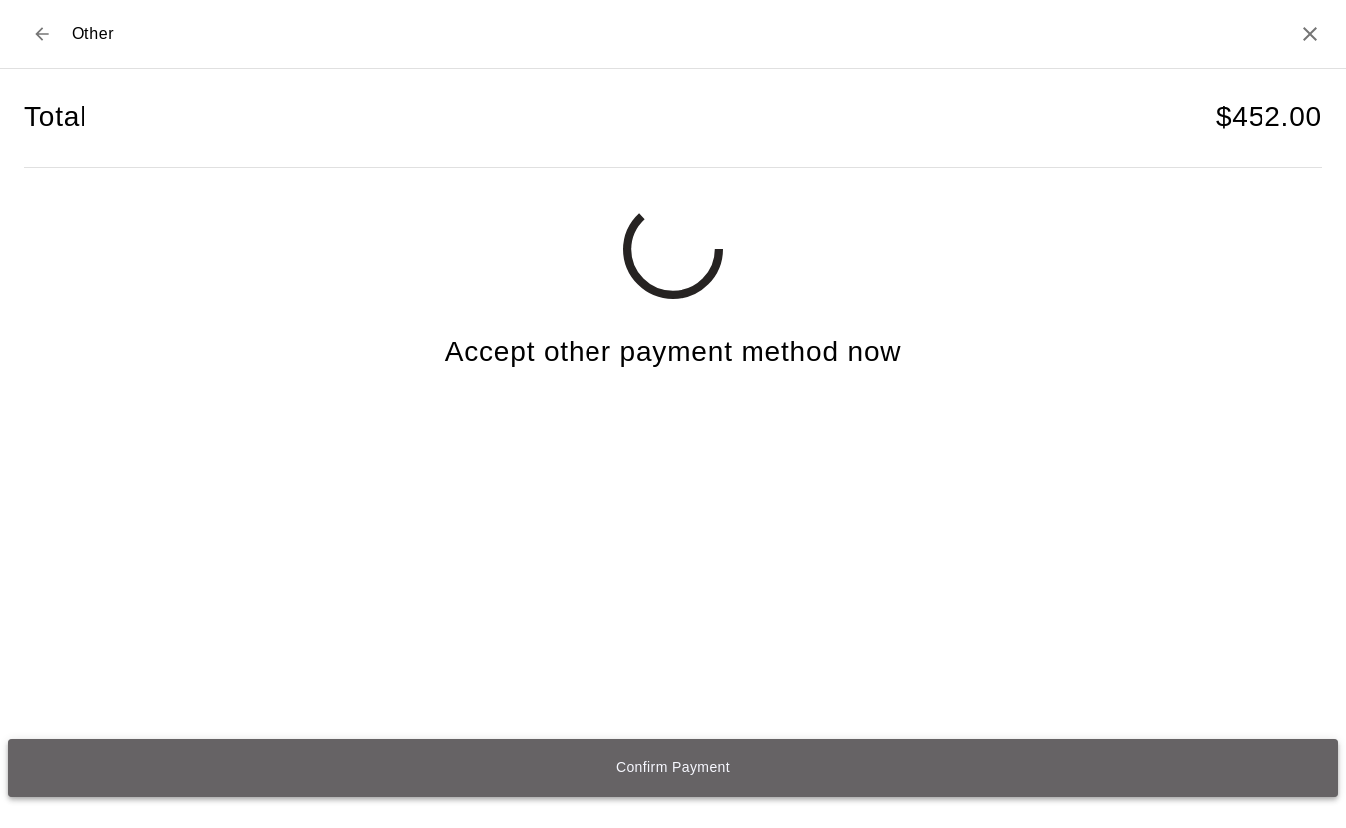
click at [709, 774] on button "Confirm Payment" at bounding box center [673, 768] width 1331 height 58
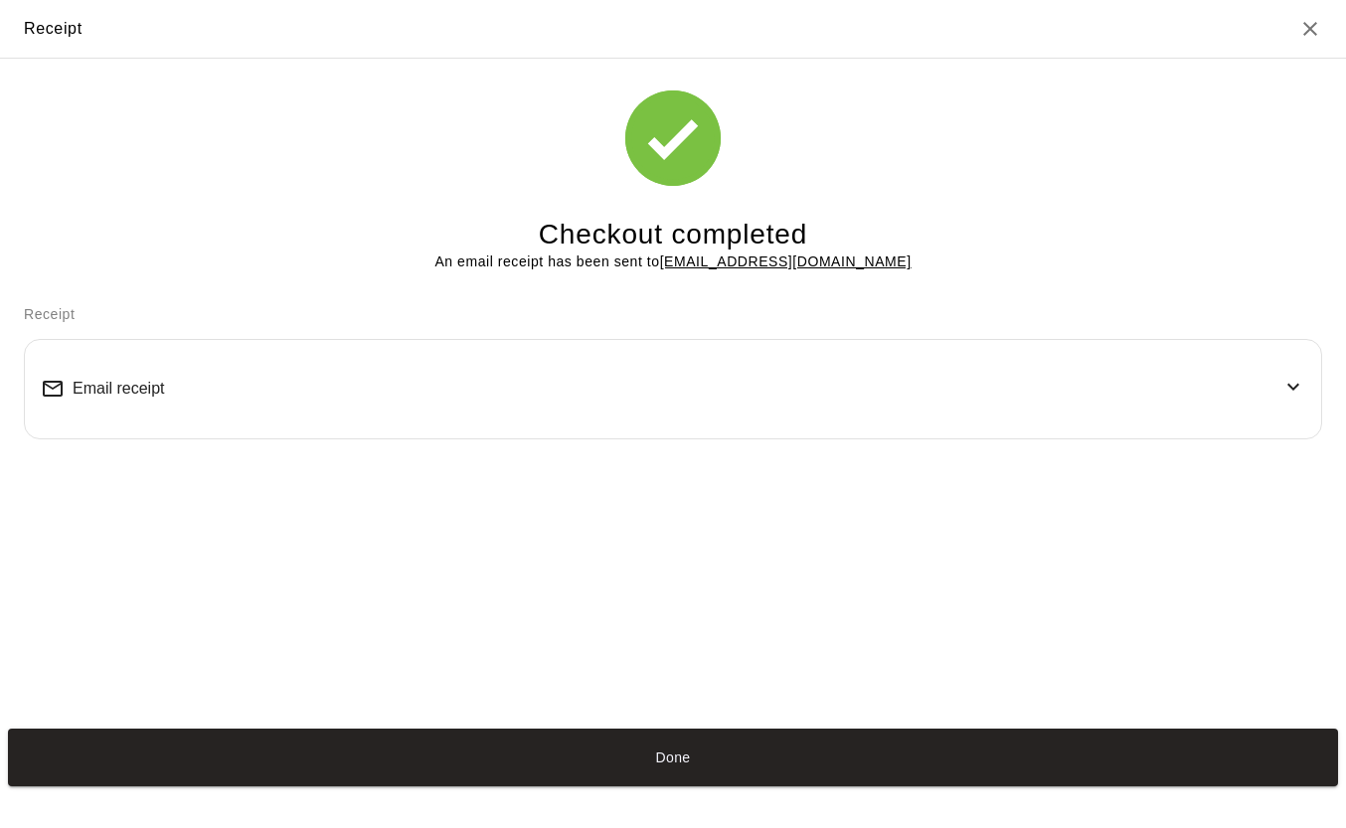
click at [474, 390] on div "Email receipt" at bounding box center [673, 389] width 1265 height 67
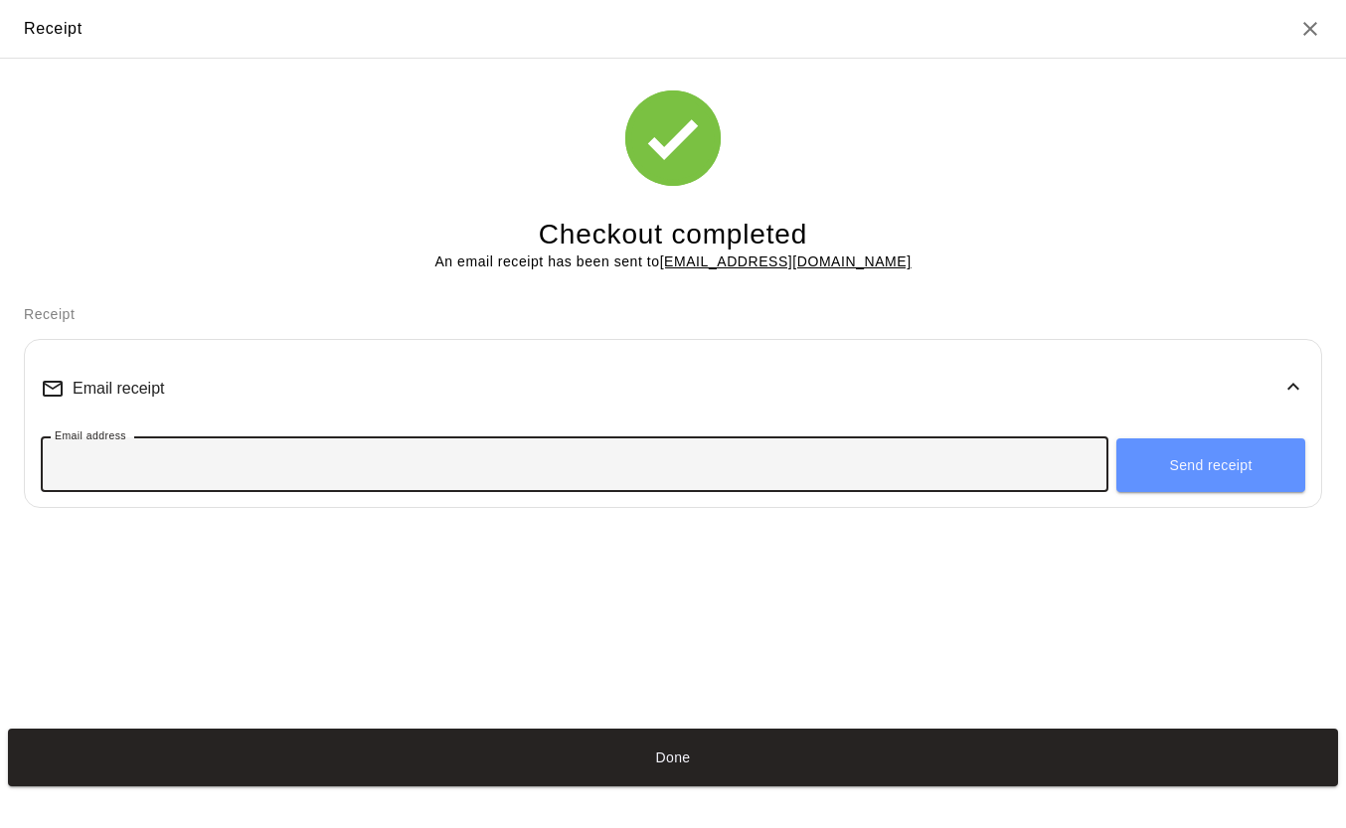
click at [954, 457] on input "Email address" at bounding box center [575, 464] width 1068 height 37
type input "**********"
click at [1240, 477] on button "Send receipt" at bounding box center [1211, 466] width 189 height 54
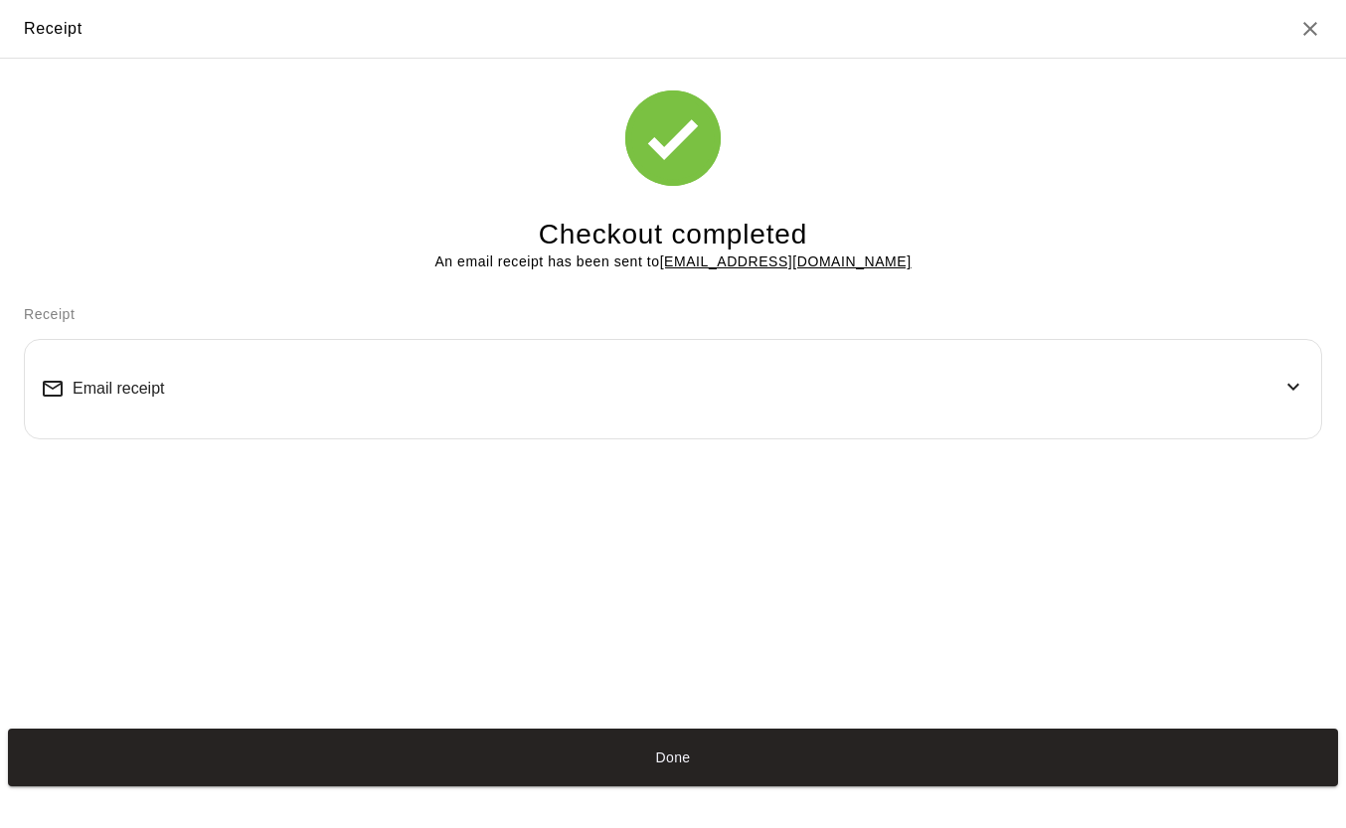
drag, startPoint x: 684, startPoint y: 763, endPoint x: 207, endPoint y: 199, distance: 738.7
click at [684, 763] on button "Done" at bounding box center [673, 758] width 1331 height 58
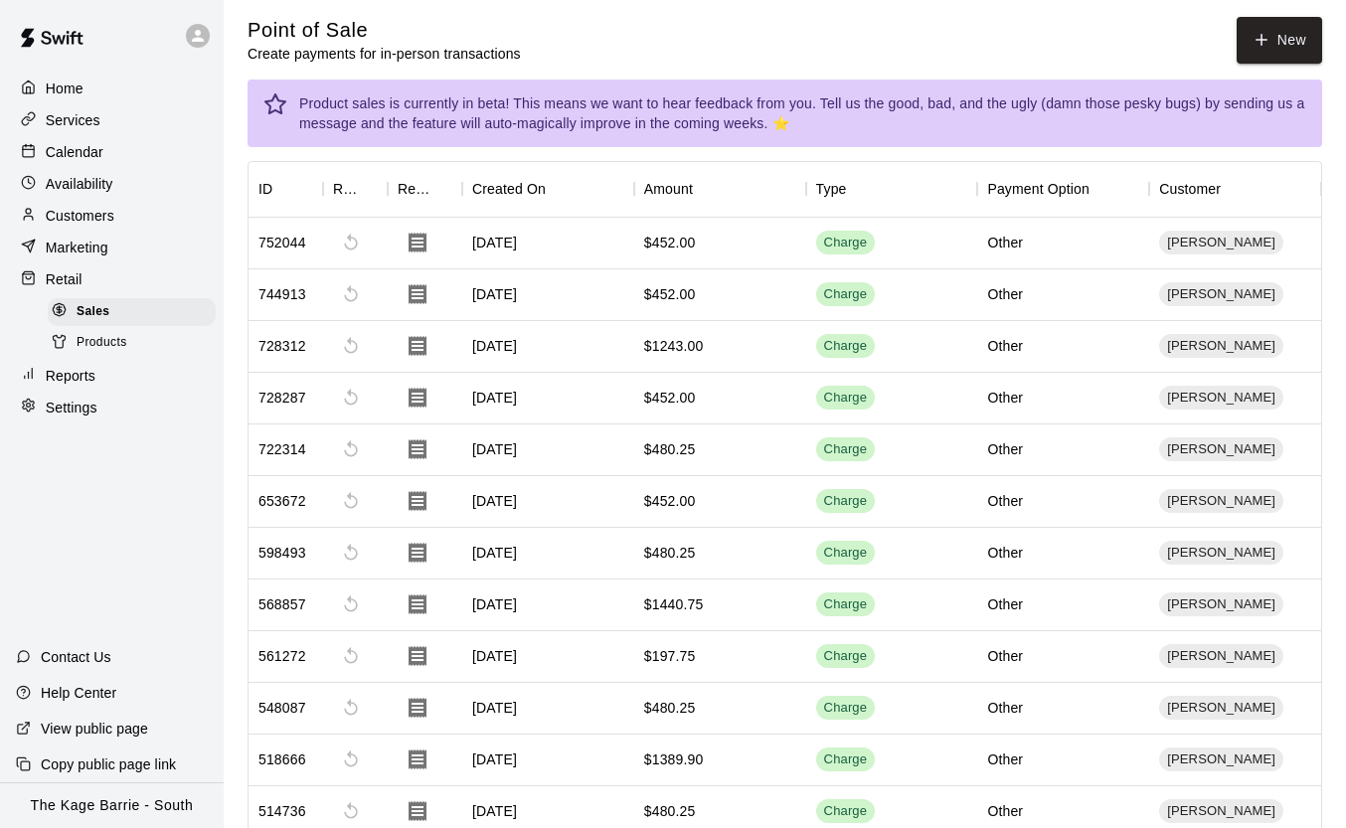
click at [128, 155] on div "Calendar" at bounding box center [112, 152] width 192 height 30
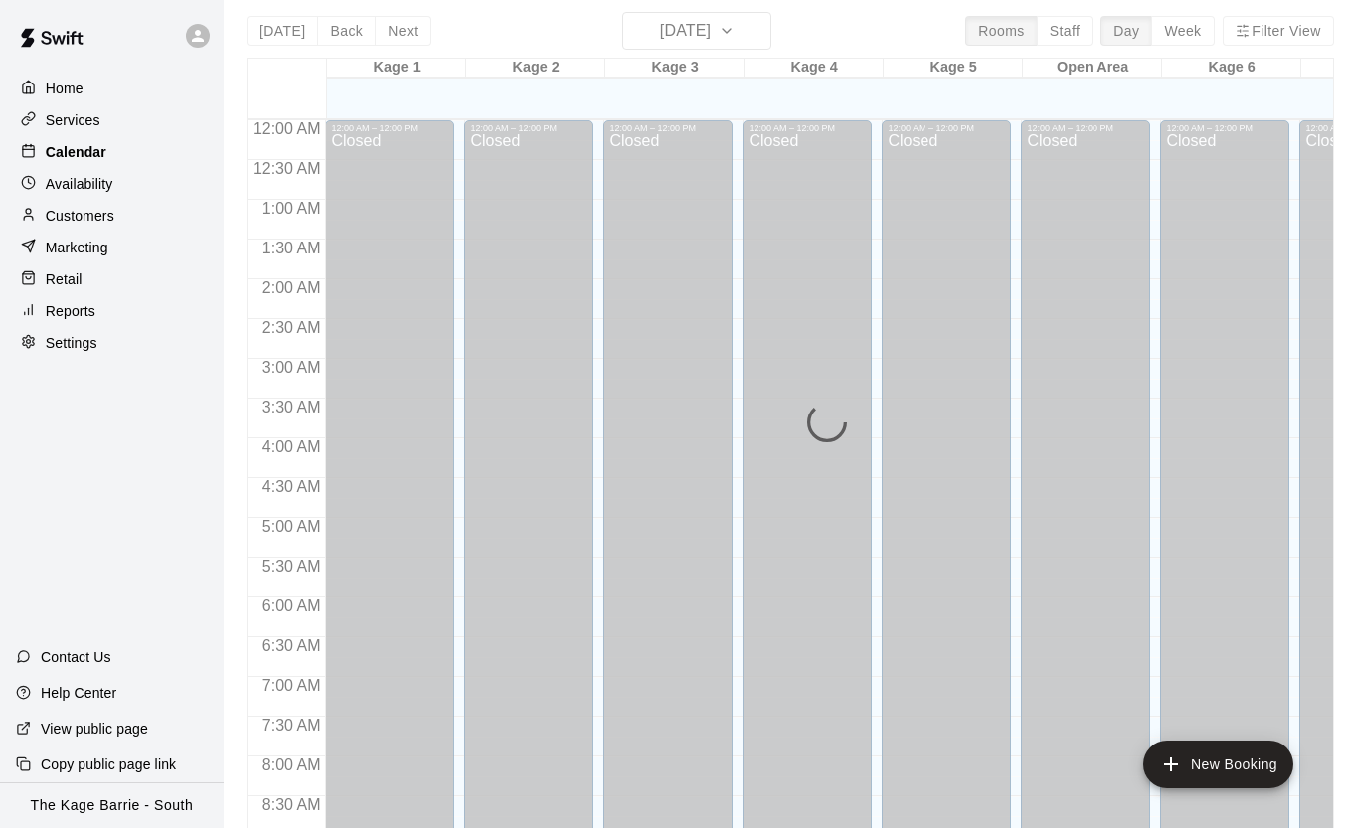
scroll to position [1131, 0]
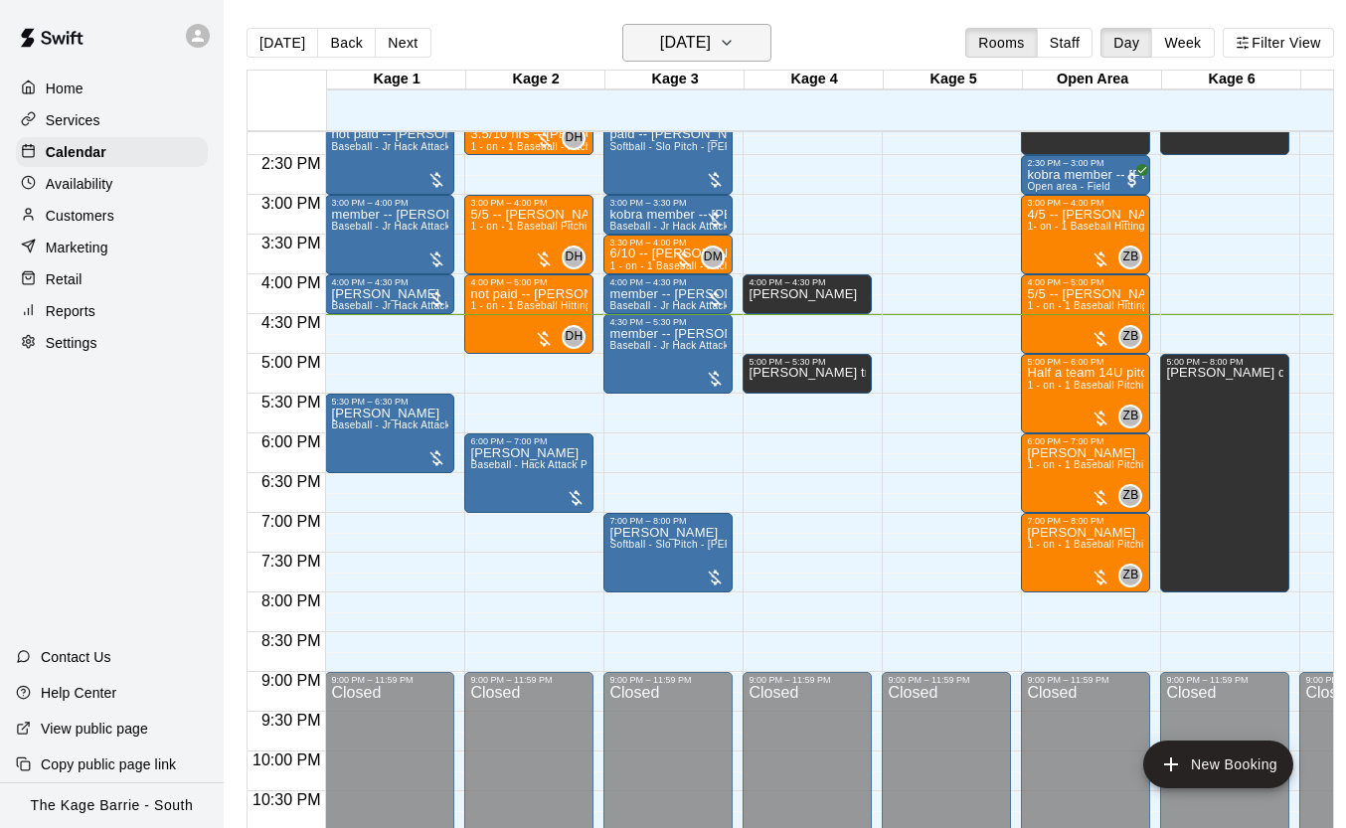
click at [735, 49] on icon "button" at bounding box center [727, 43] width 16 height 24
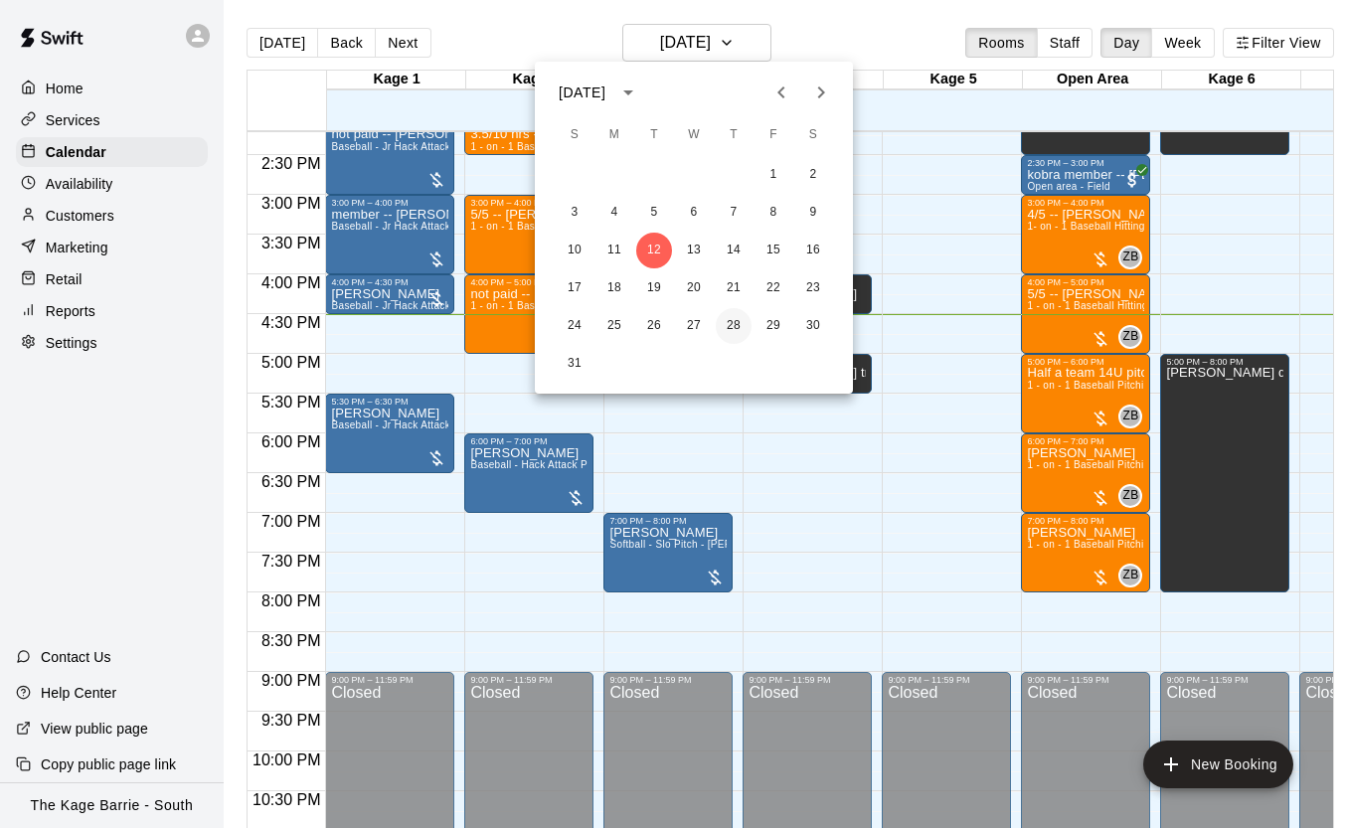
click at [734, 326] on button "28" at bounding box center [734, 326] width 36 height 36
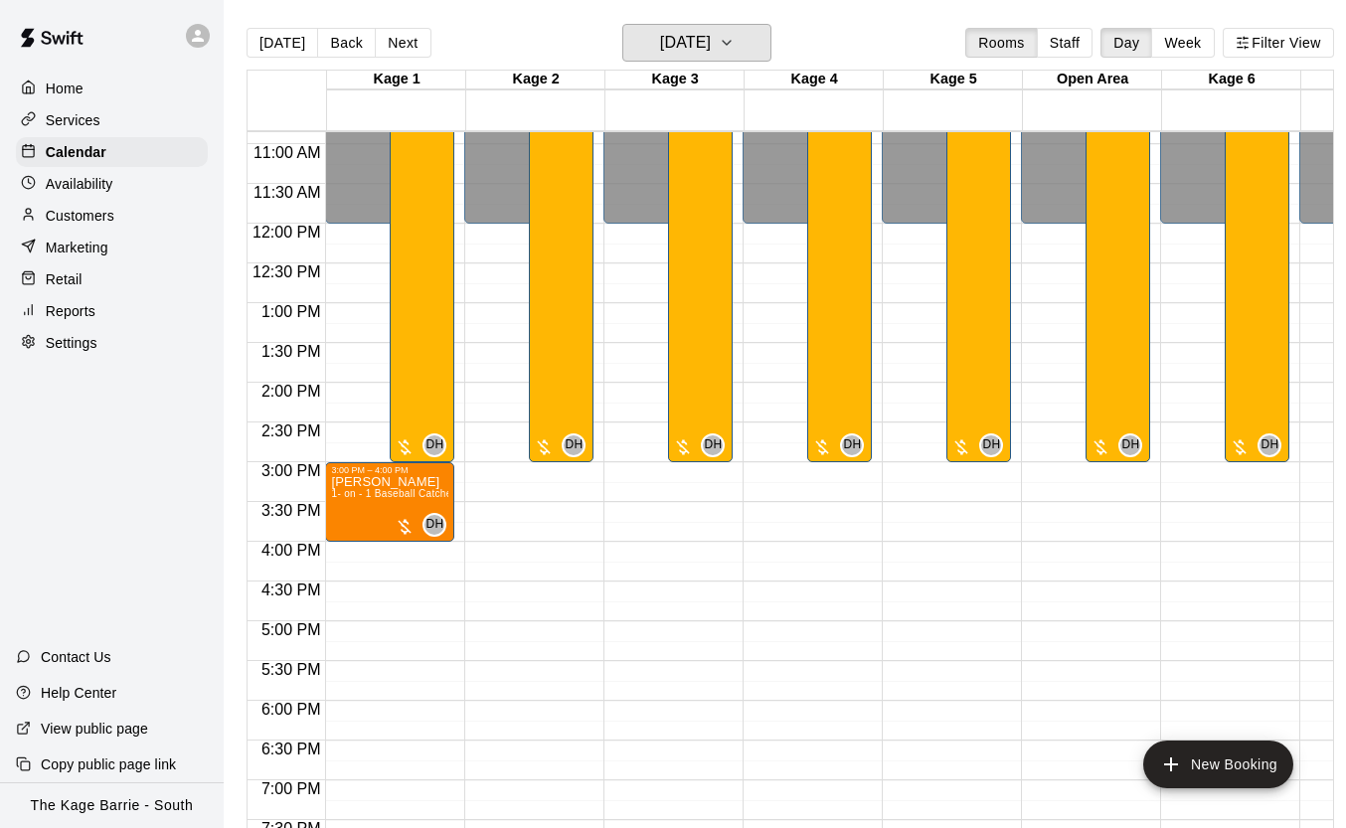
scroll to position [857, 0]
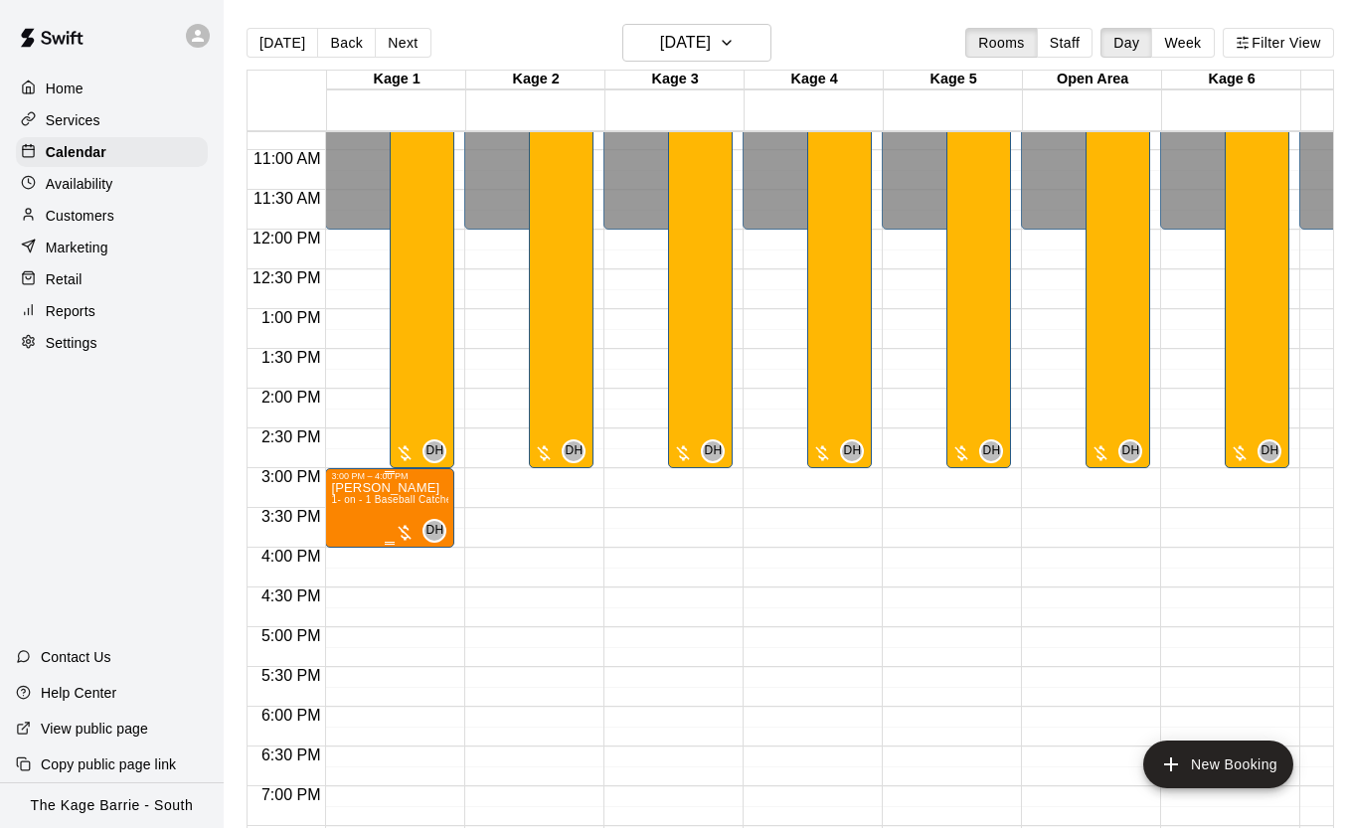
click at [359, 550] on img "edit" at bounding box center [352, 549] width 23 height 23
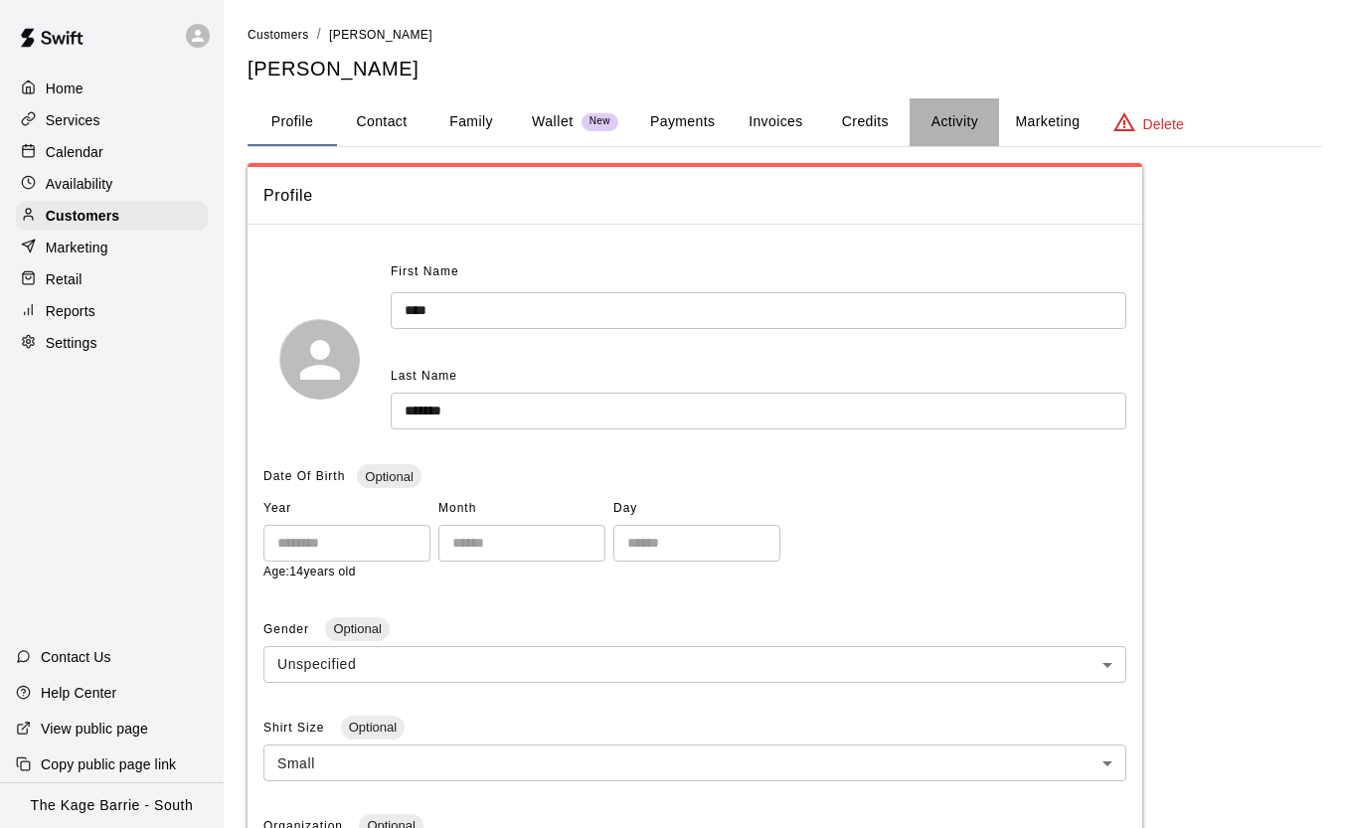
click at [946, 120] on button "Activity" at bounding box center [954, 122] width 89 height 48
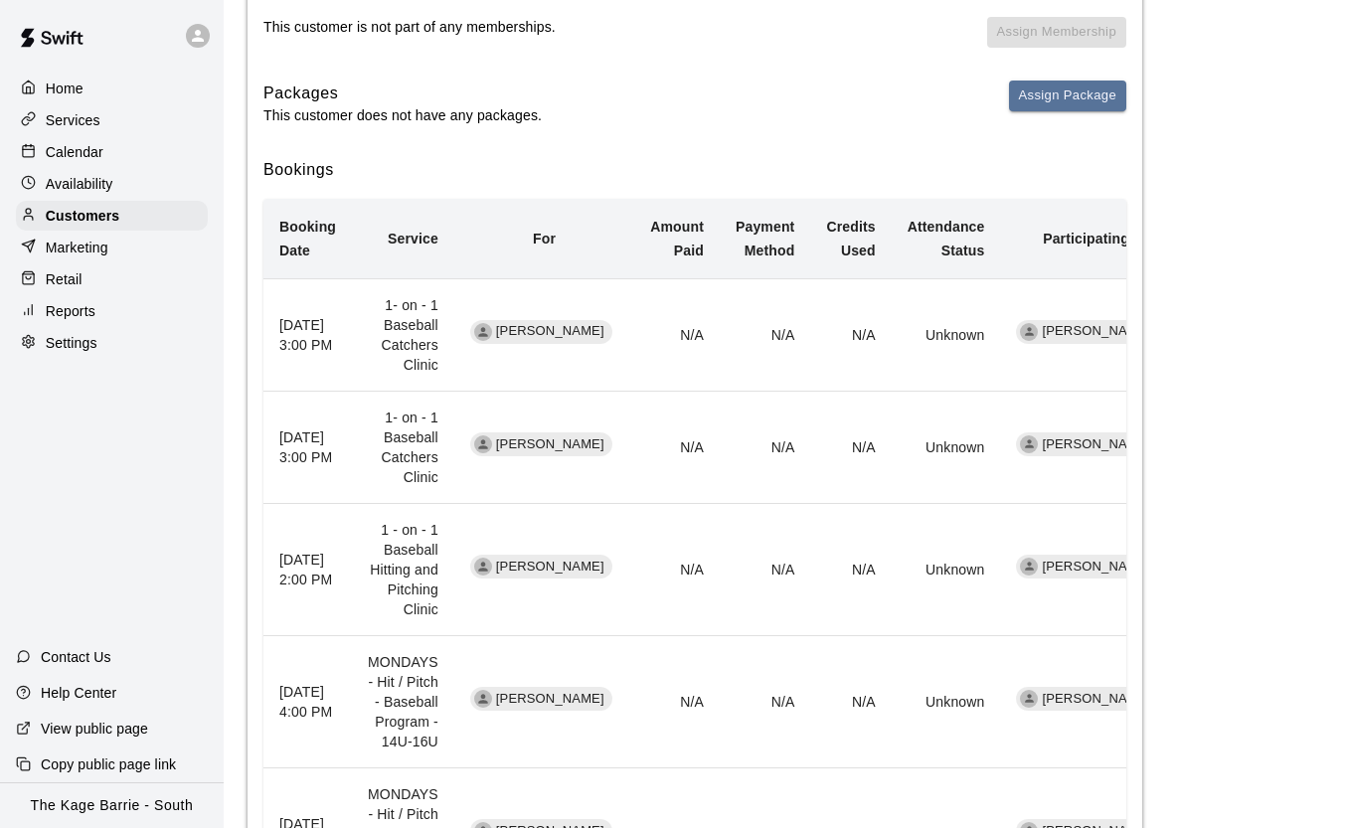
scroll to position [302, 0]
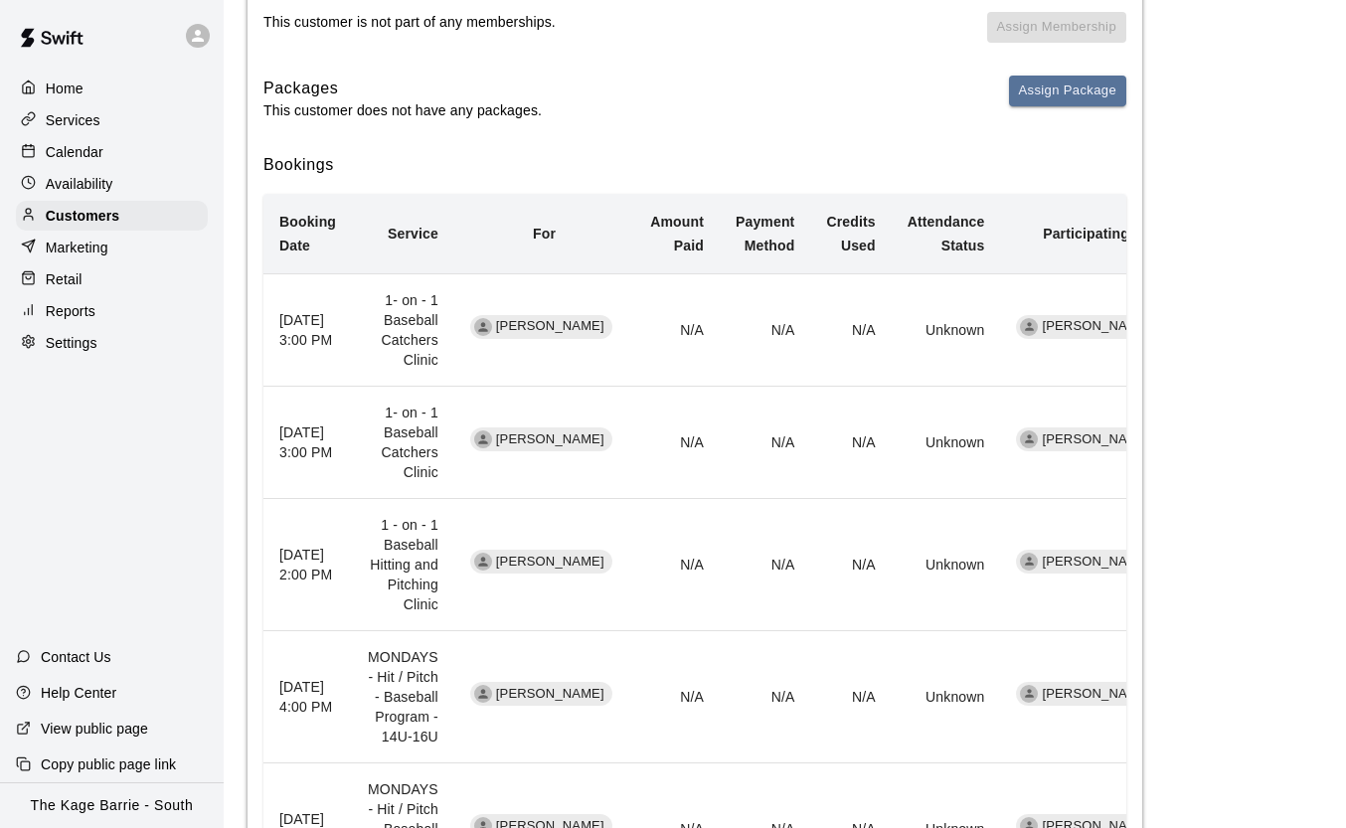
click at [154, 162] on div "Calendar" at bounding box center [112, 152] width 192 height 30
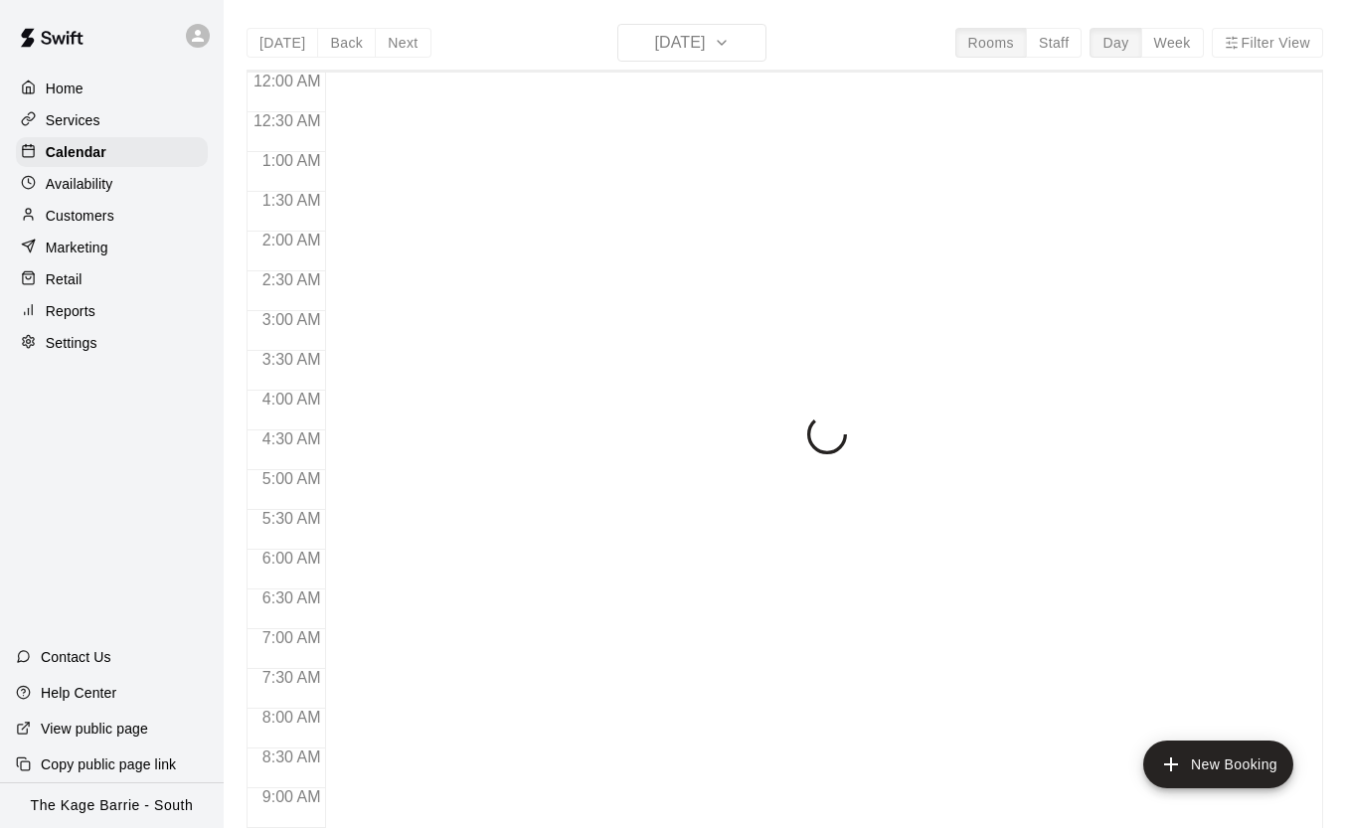
scroll to position [1131, 0]
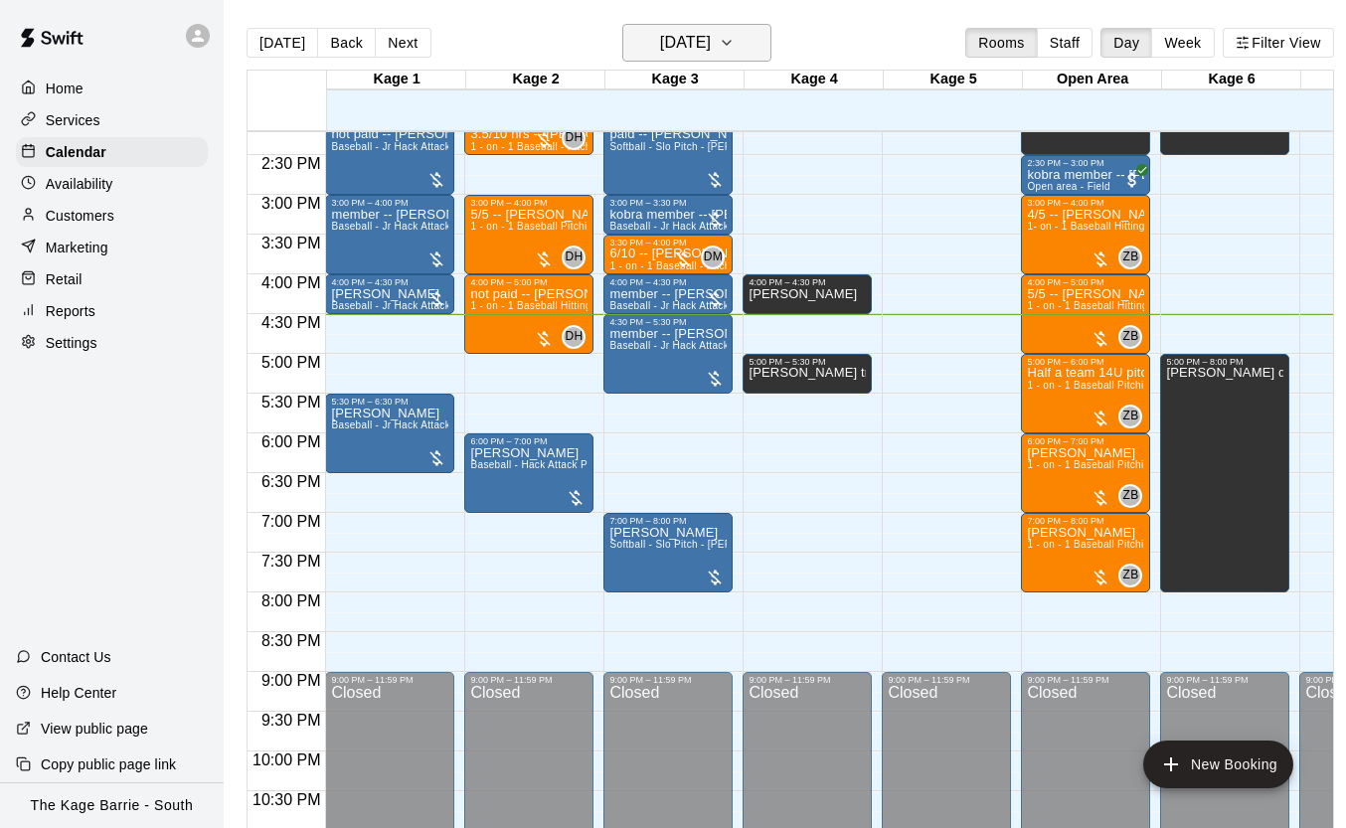
click at [735, 44] on icon "button" at bounding box center [727, 43] width 16 height 24
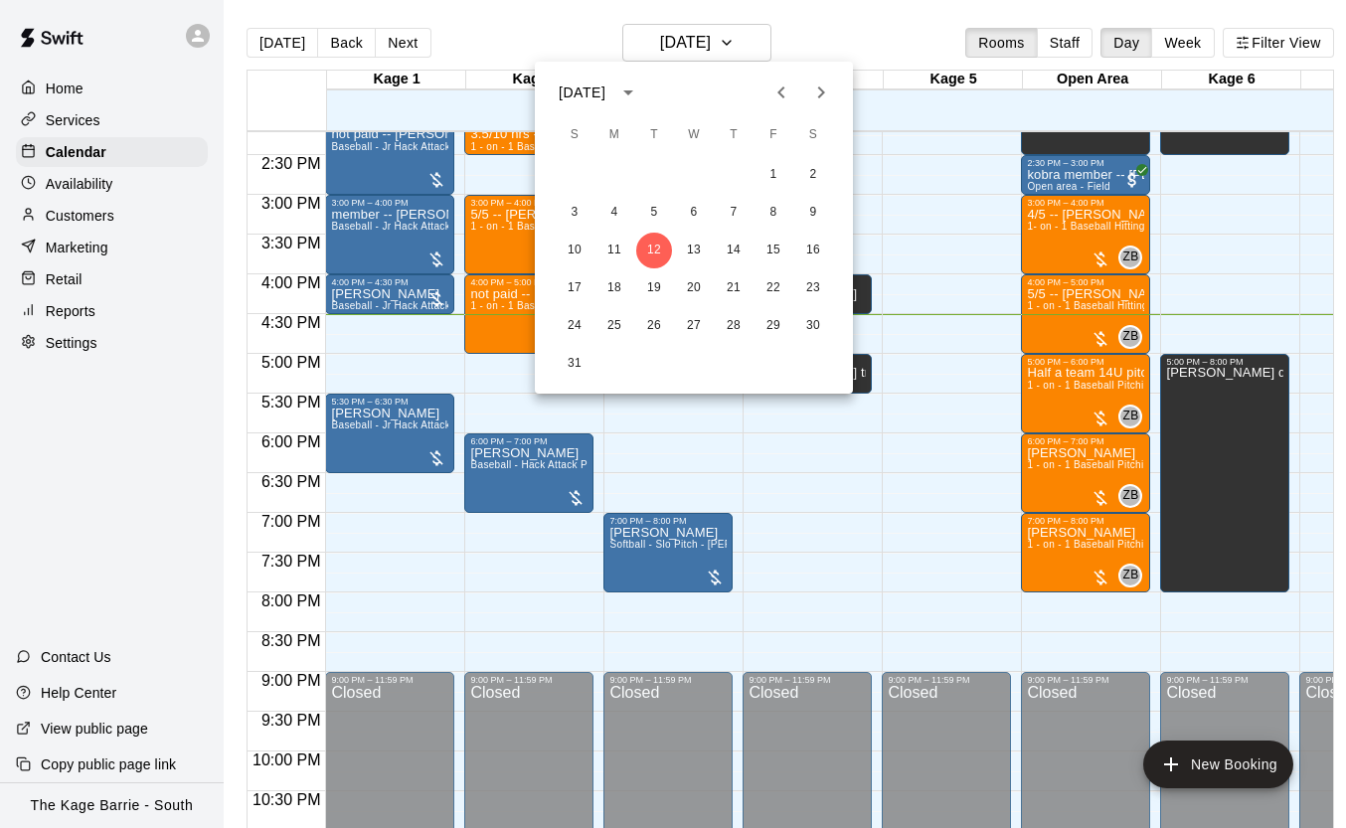
click at [775, 92] on icon "Previous month" at bounding box center [782, 93] width 24 height 24
click at [616, 216] on button "7" at bounding box center [615, 213] width 36 height 36
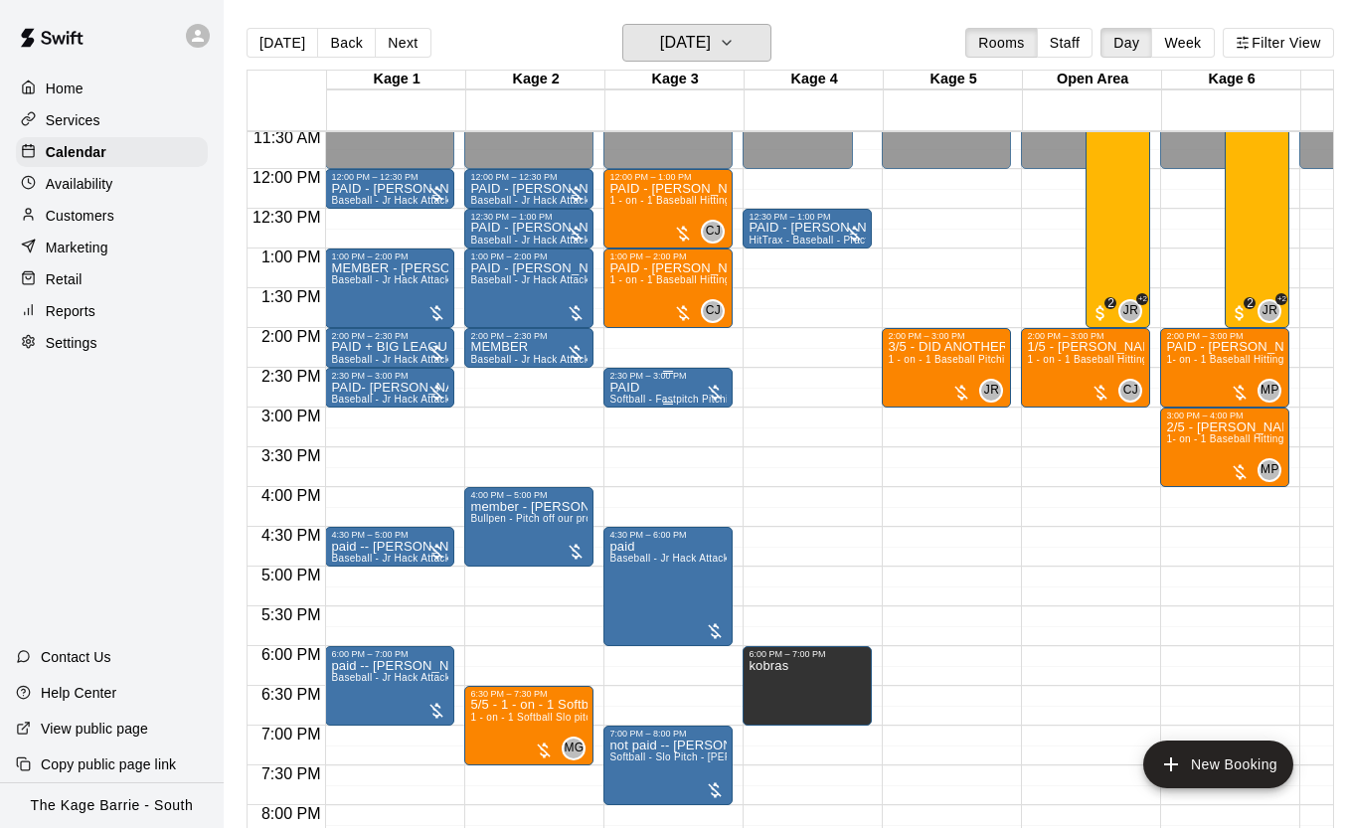
scroll to position [915, 0]
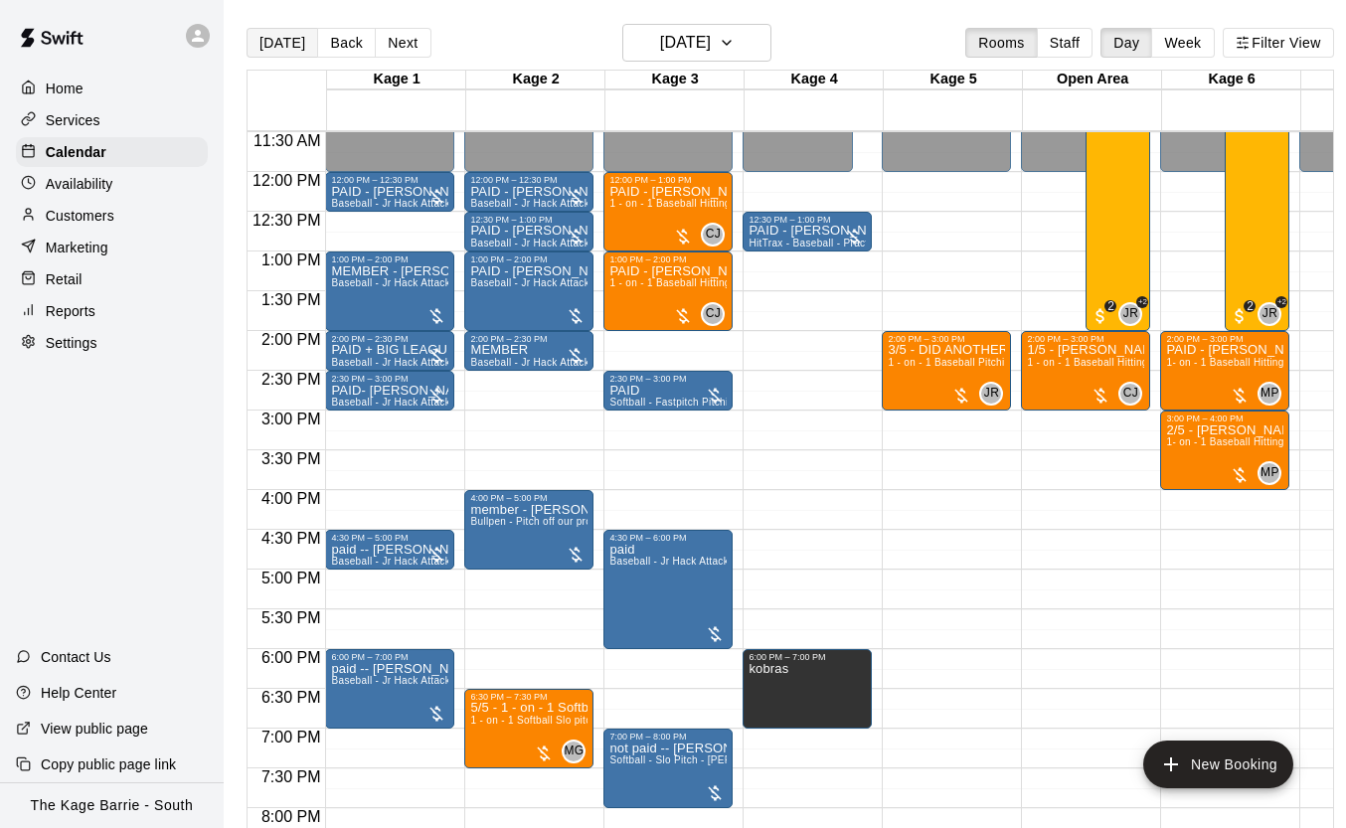
click at [279, 43] on button "[DATE]" at bounding box center [283, 43] width 72 height 30
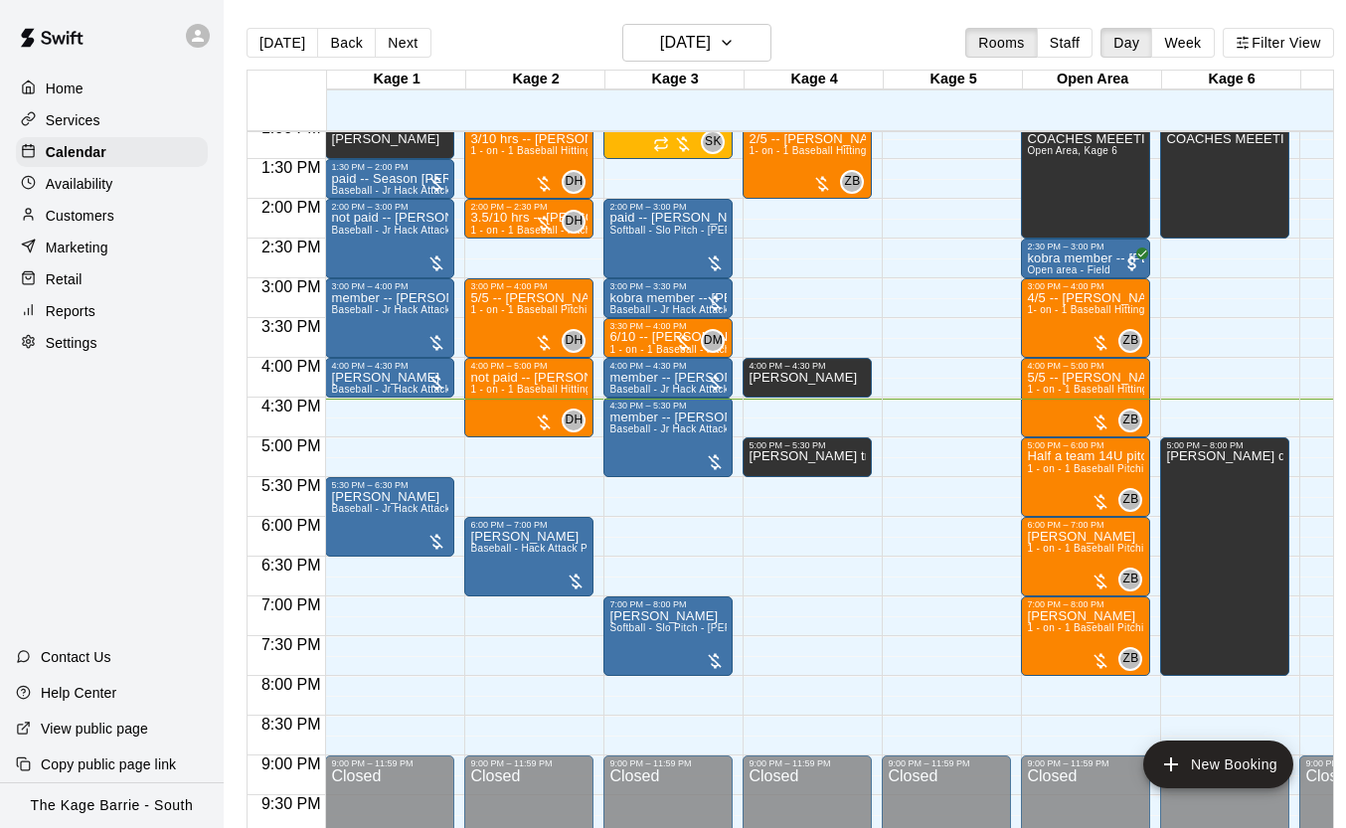
scroll to position [1090, 0]
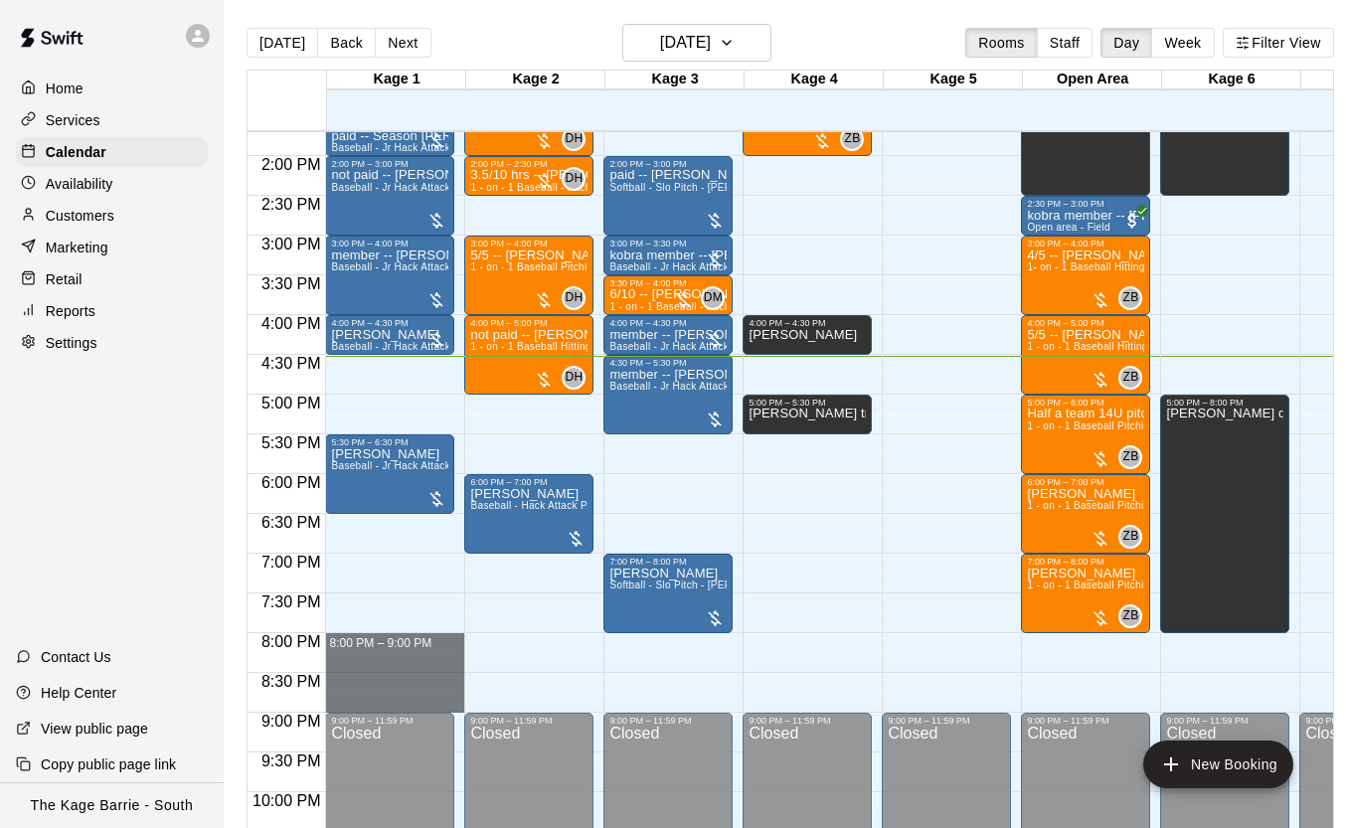
drag, startPoint x: 357, startPoint y: 636, endPoint x: 376, endPoint y: 699, distance: 65.4
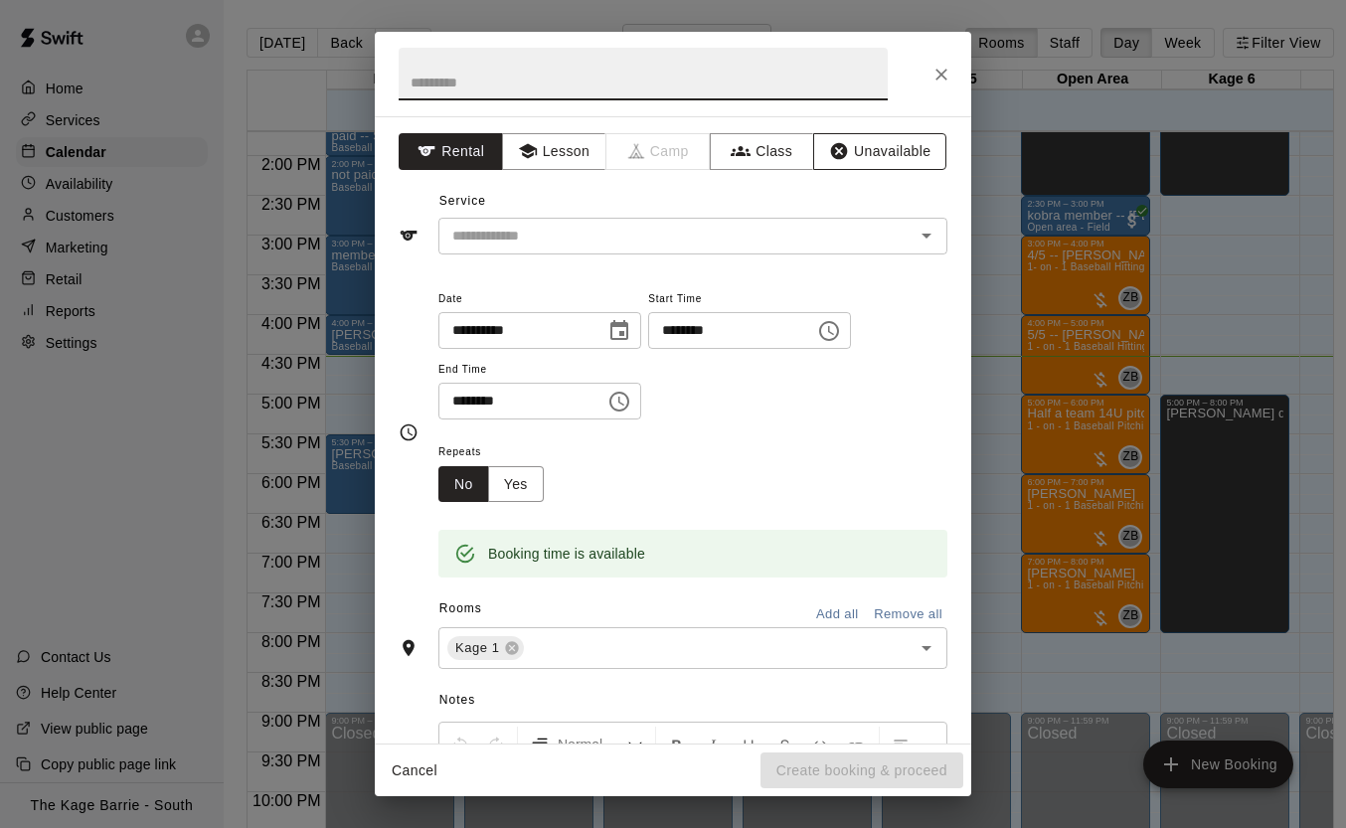
click at [860, 153] on button "Unavailable" at bounding box center [879, 151] width 133 height 37
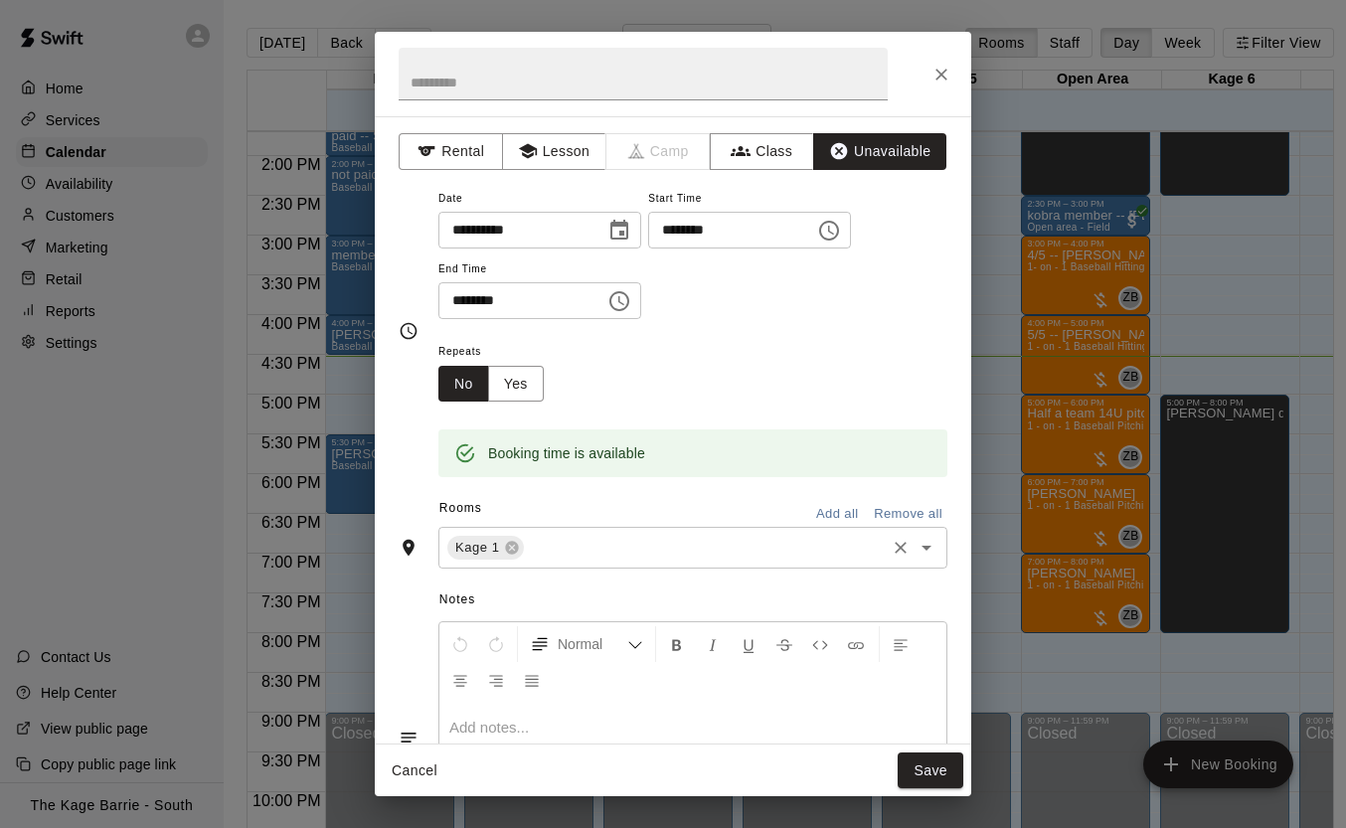
click at [813, 504] on button "Add all" at bounding box center [837, 514] width 64 height 31
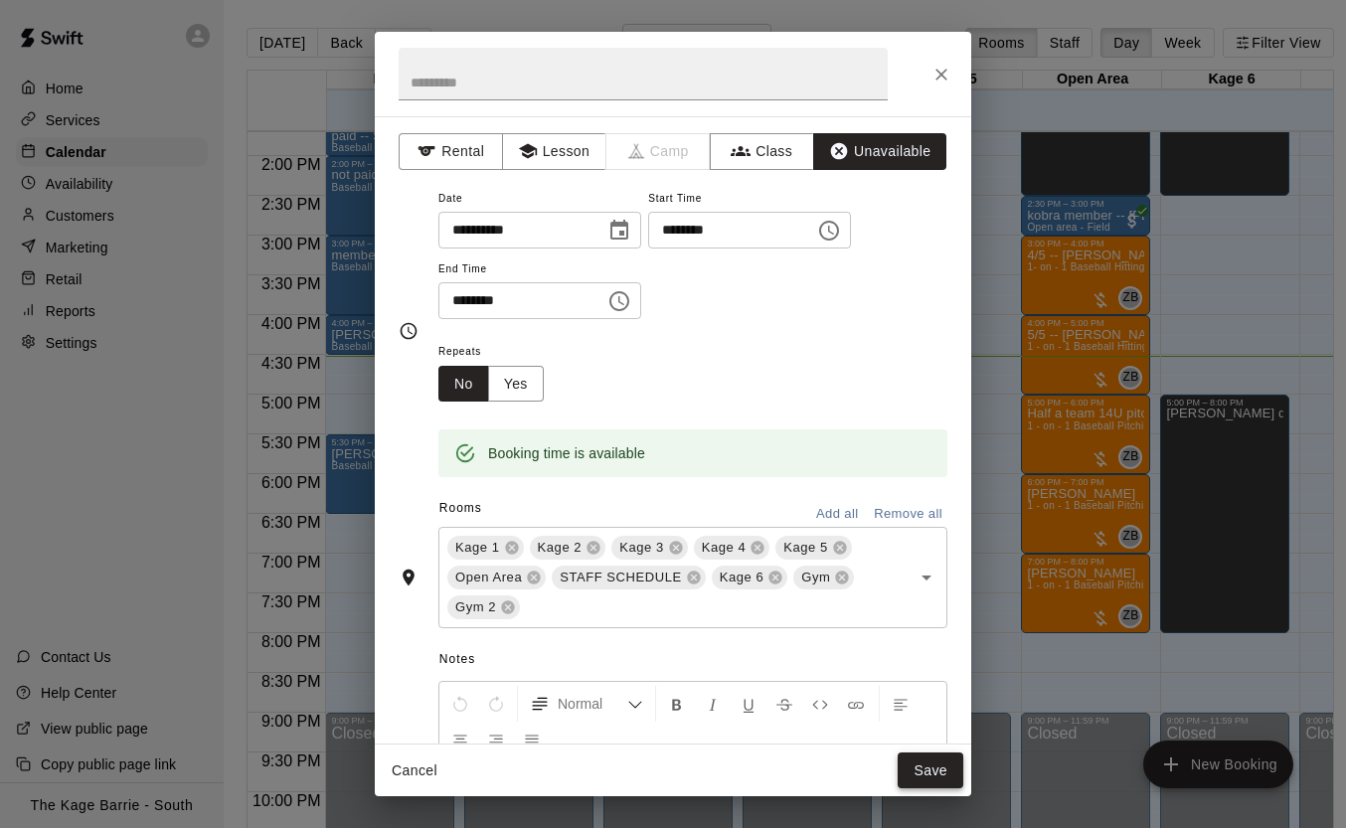
click at [936, 768] on button "Save" at bounding box center [931, 771] width 66 height 37
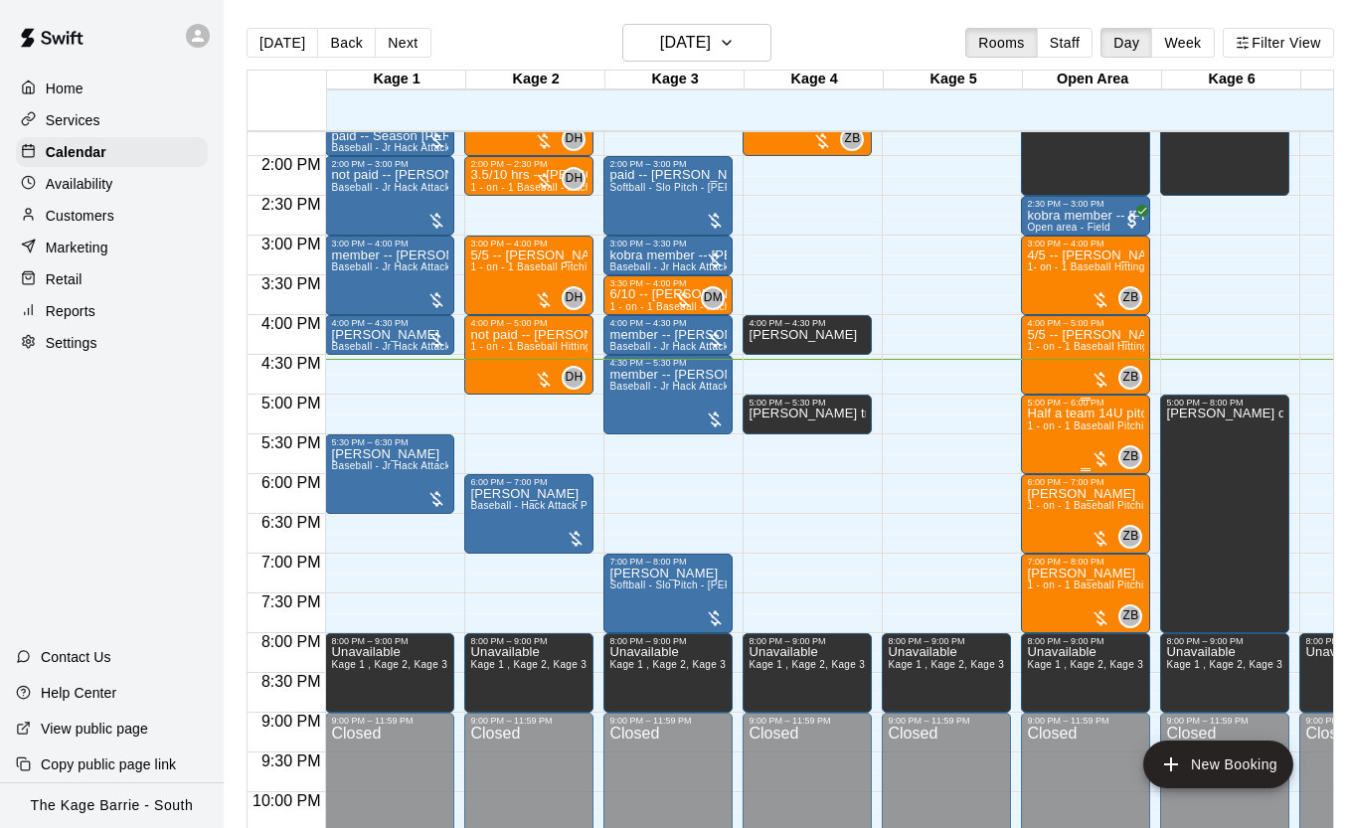
click at [1060, 432] on span "1 - on - 1 Baseball Pitching Clinic" at bounding box center [1105, 426] width 157 height 11
click at [1049, 432] on icon "edit" at bounding box center [1048, 442] width 24 height 24
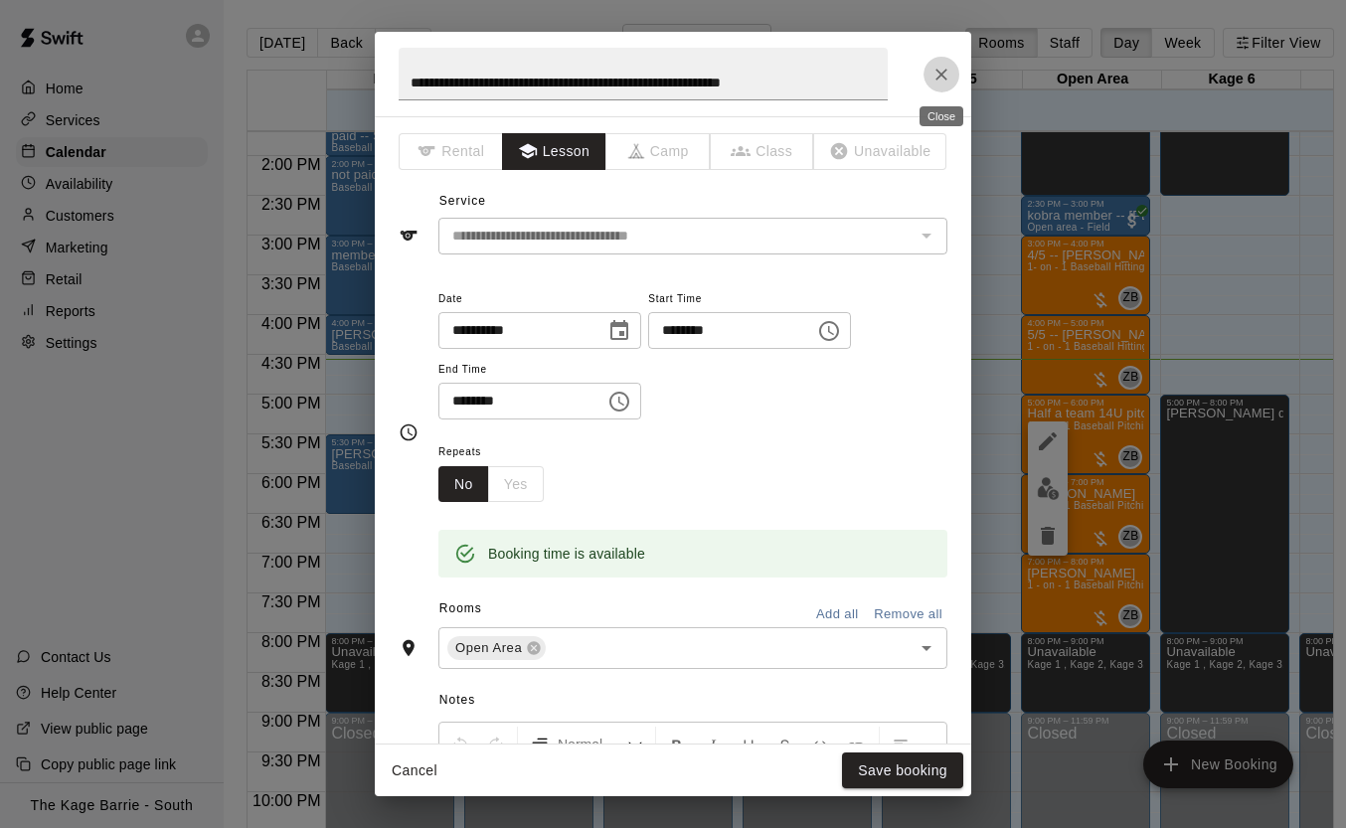
click at [942, 68] on icon "Close" at bounding box center [942, 75] width 20 height 20
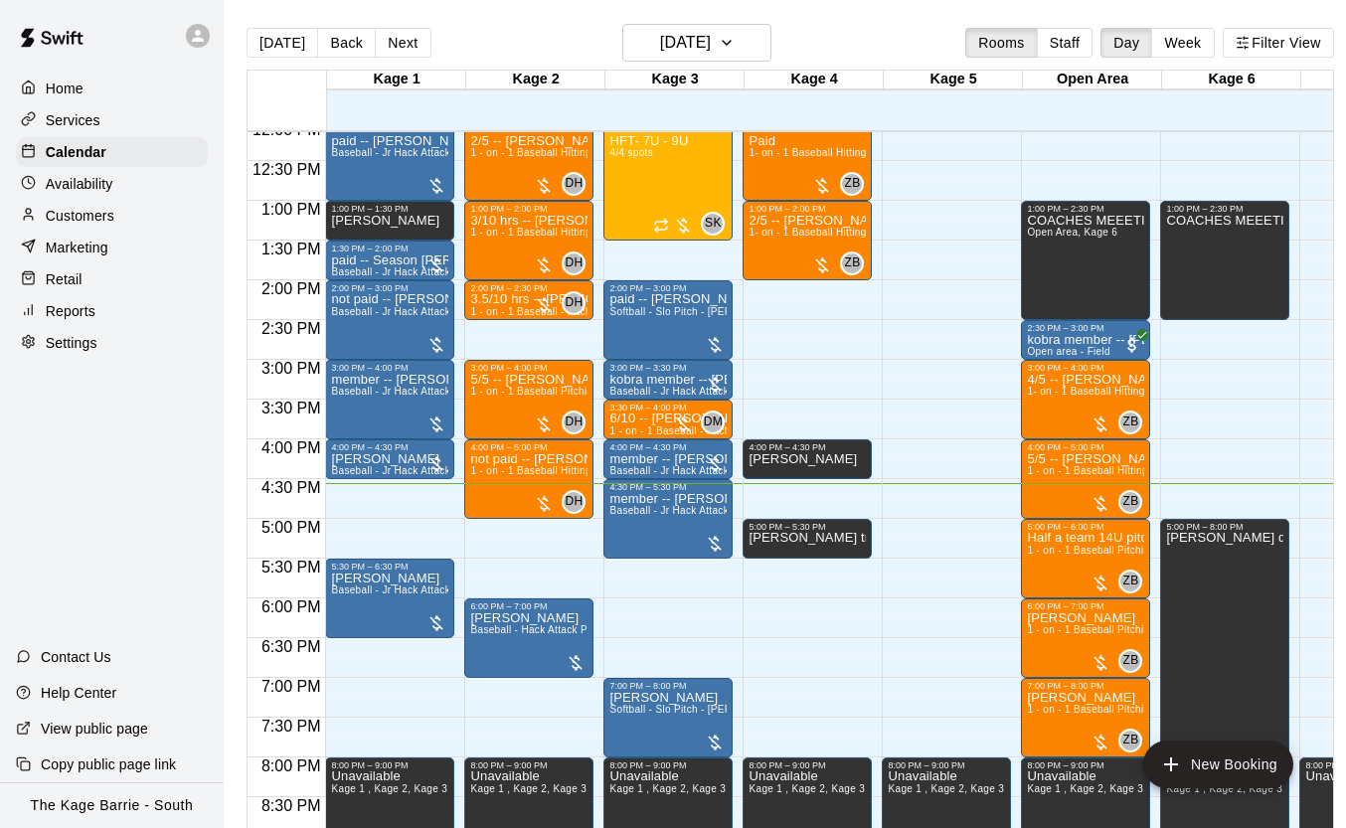
scroll to position [956, 0]
